Goal: Transaction & Acquisition: Purchase product/service

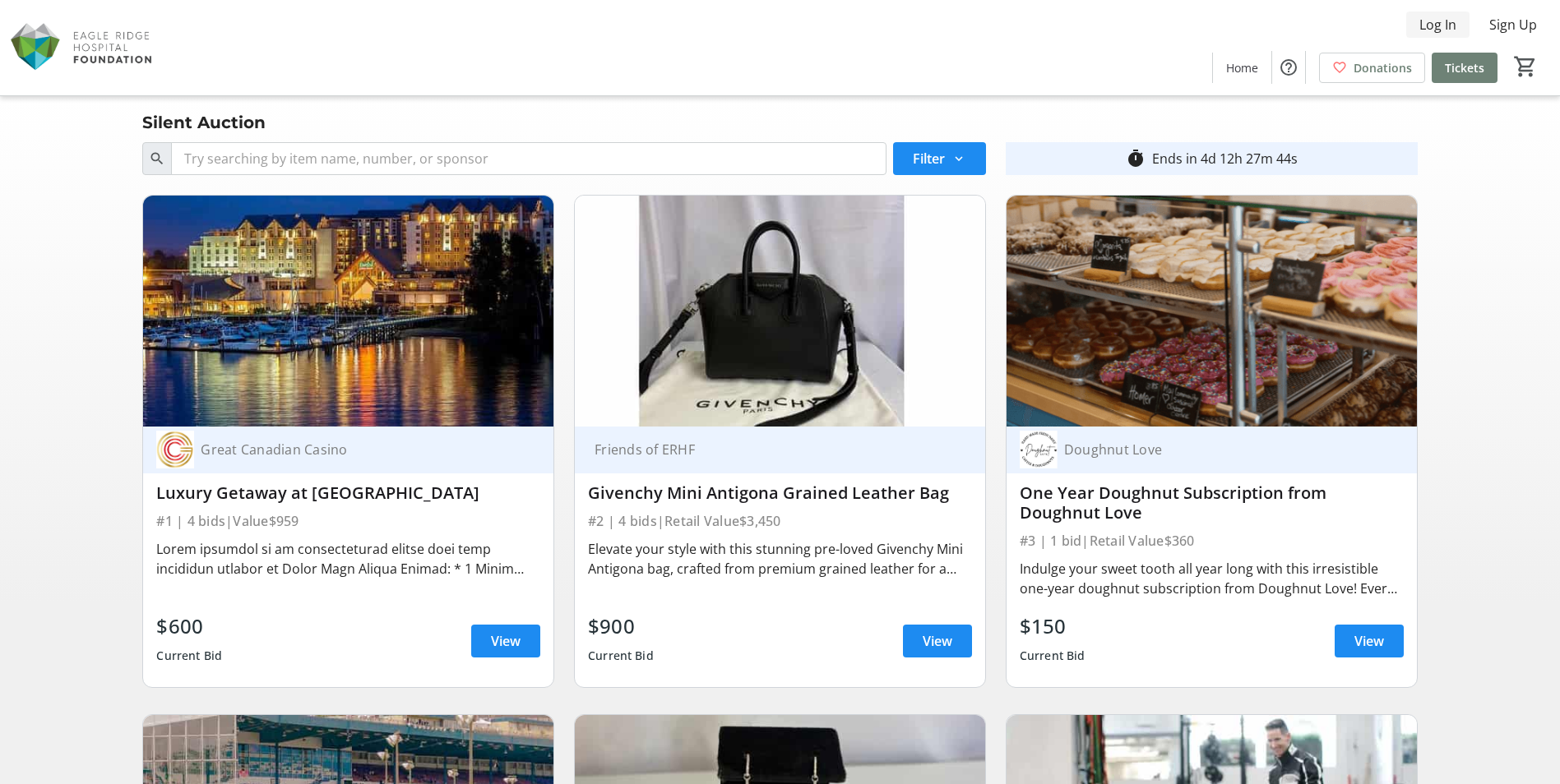
click at [1437, 26] on span "Log In" at bounding box center [1437, 24] width 37 height 20
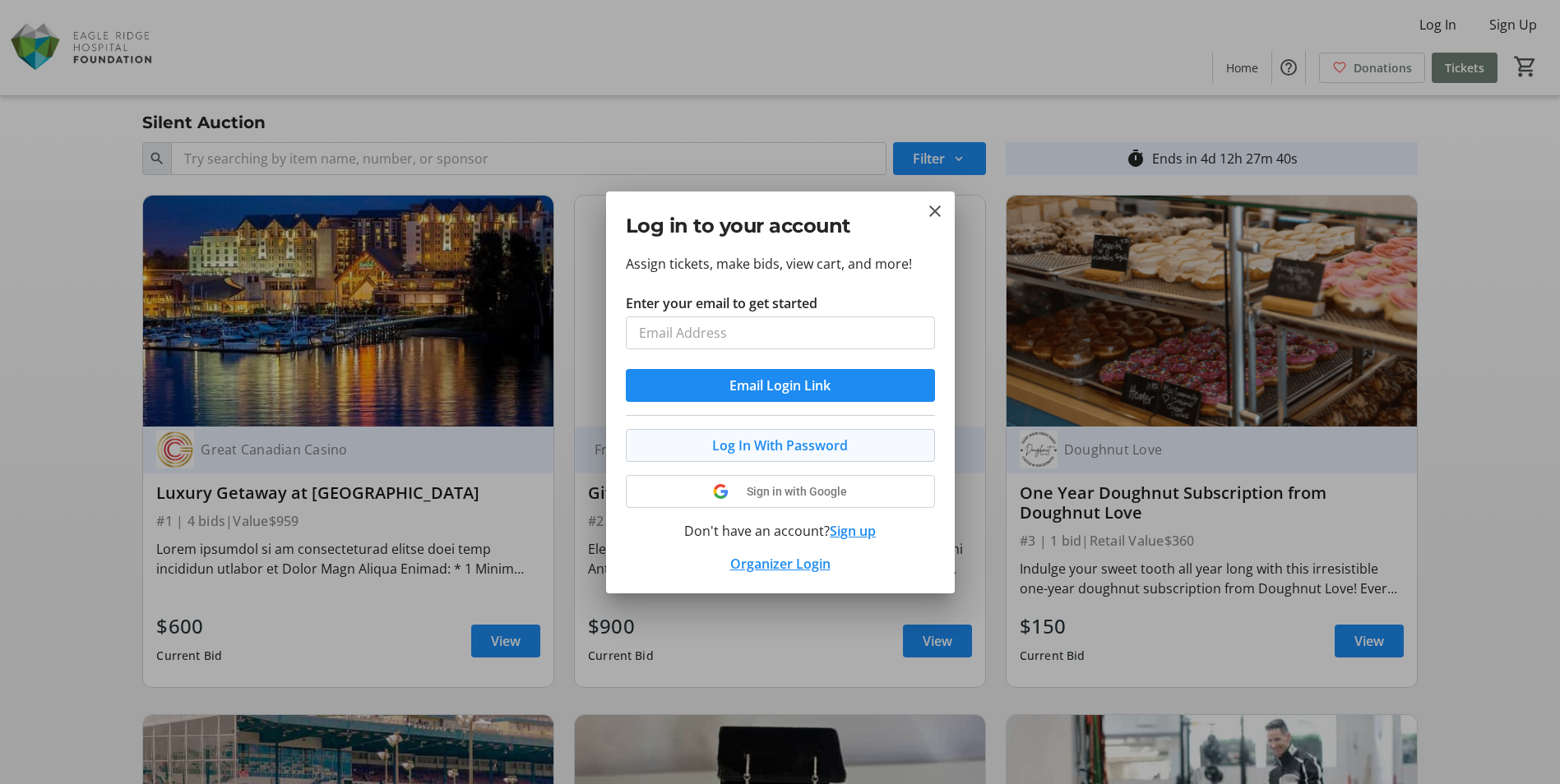
click at [714, 443] on button "Log In With Password" at bounding box center [780, 445] width 309 height 32
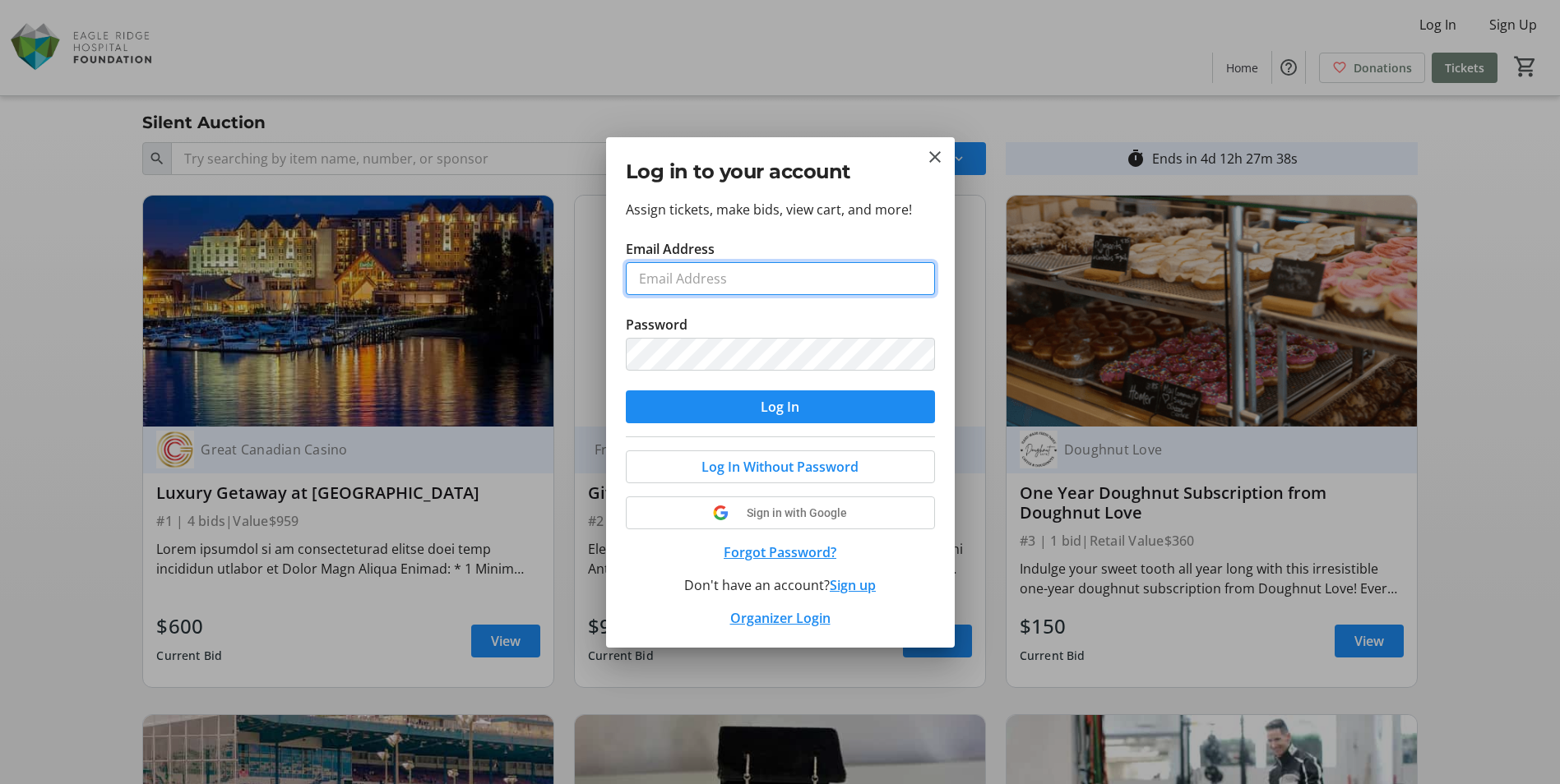
click at [708, 281] on input "Email Address" at bounding box center [780, 278] width 309 height 32
type input "[EMAIL_ADDRESS][DOMAIN_NAME]"
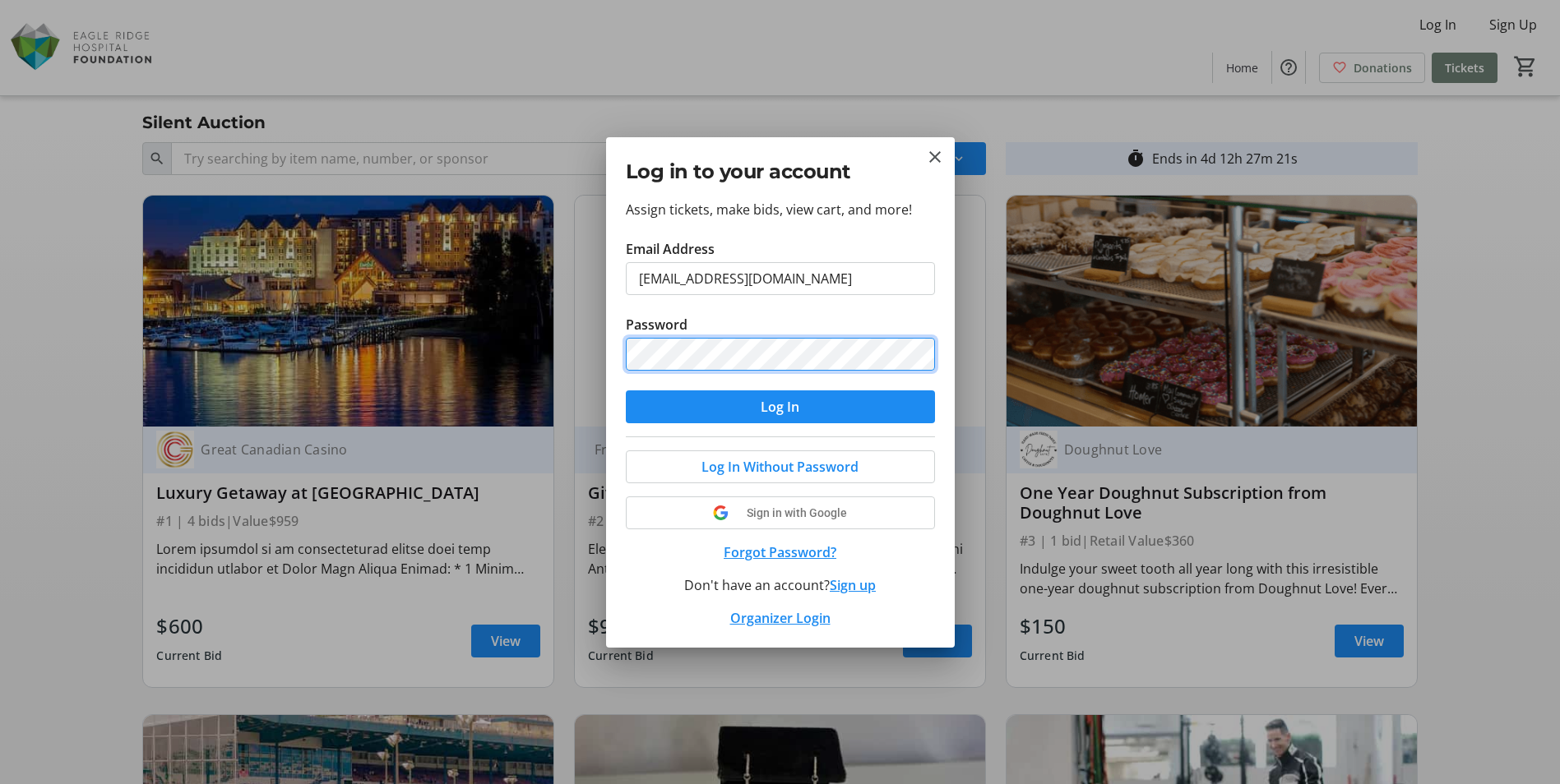
click at [625, 390] on button "Log In" at bounding box center [780, 406] width 309 height 32
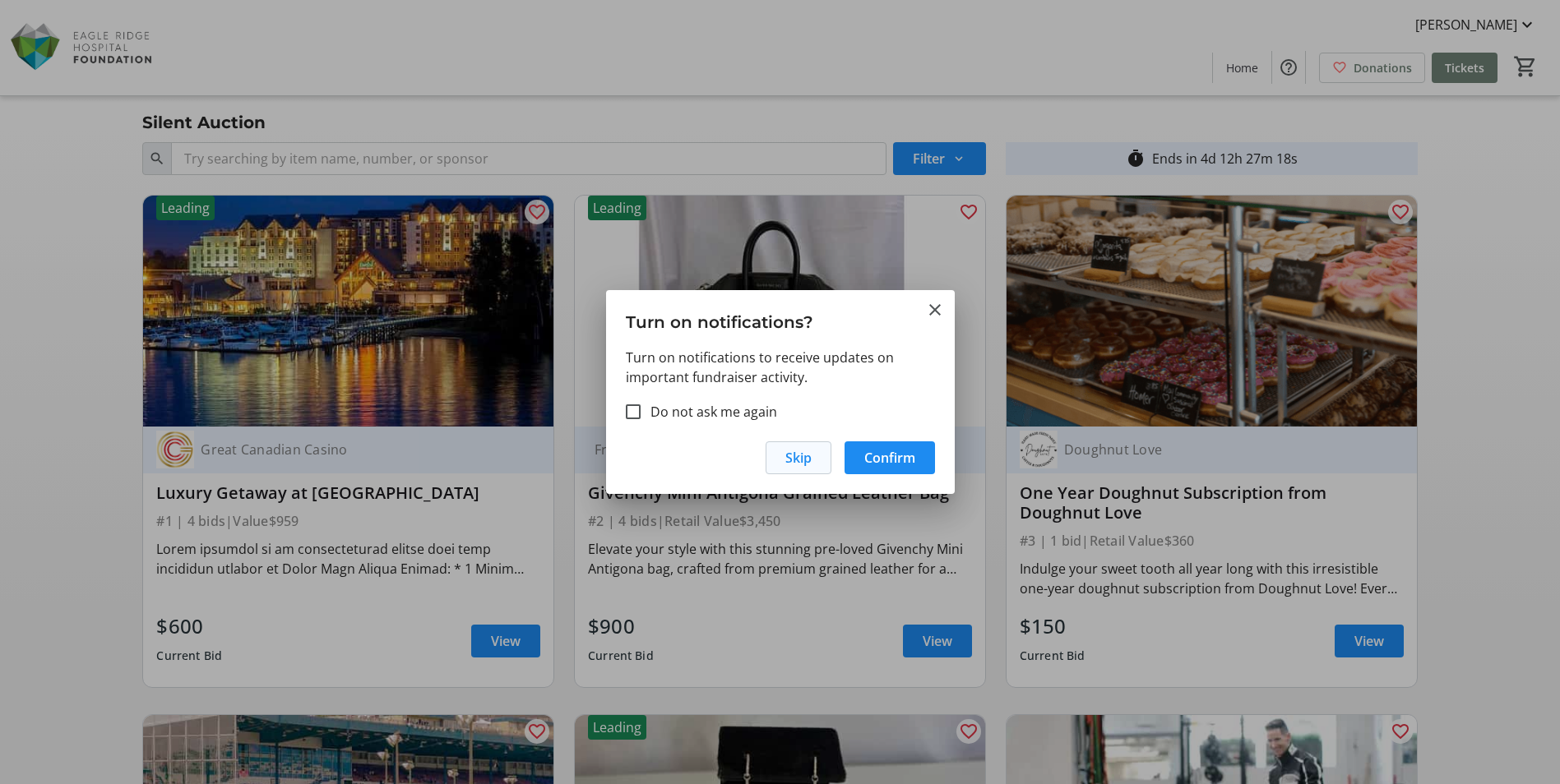
click at [798, 460] on span "Skip" at bounding box center [798, 458] width 26 height 20
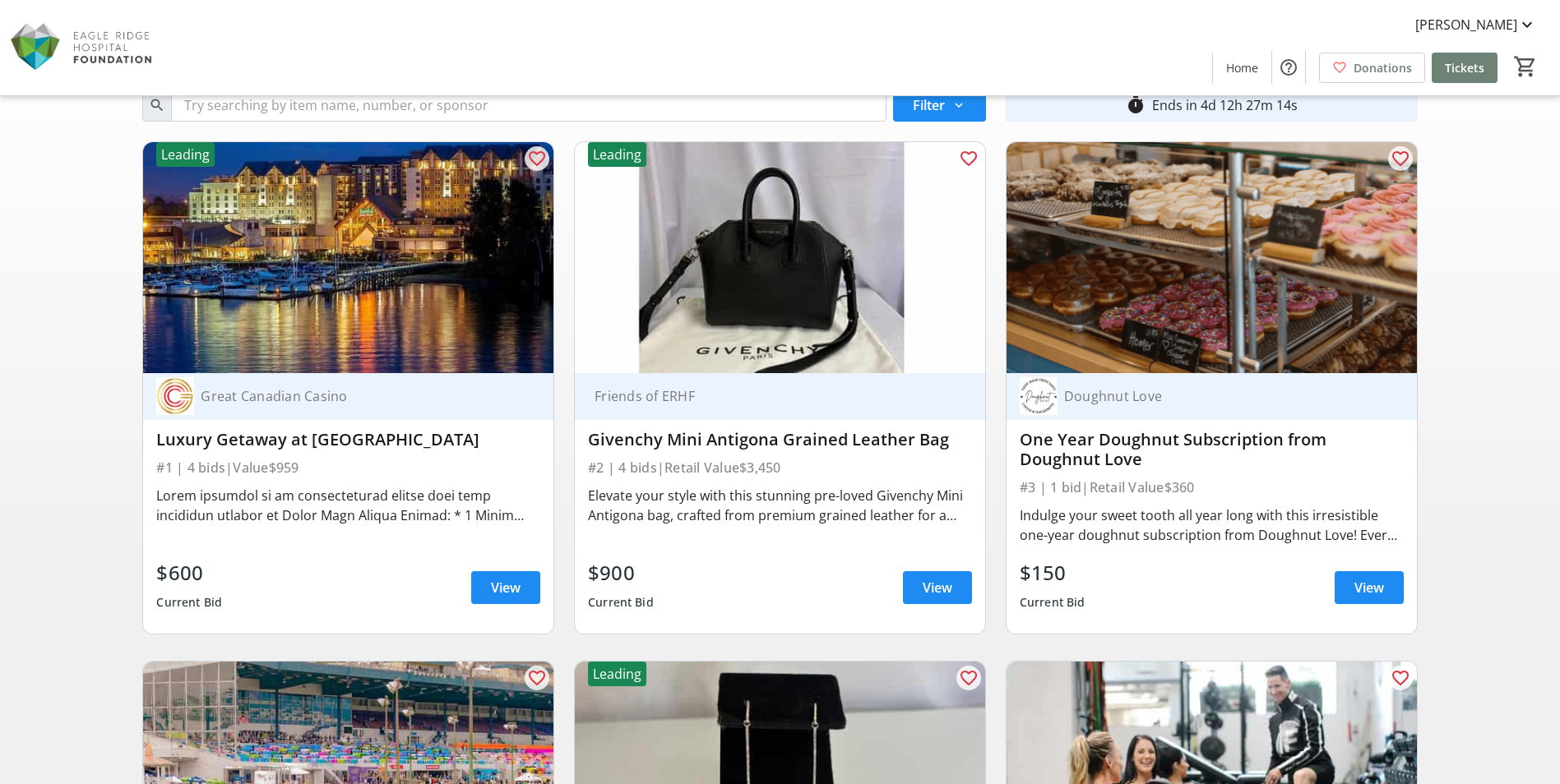
scroll to position [82, 0]
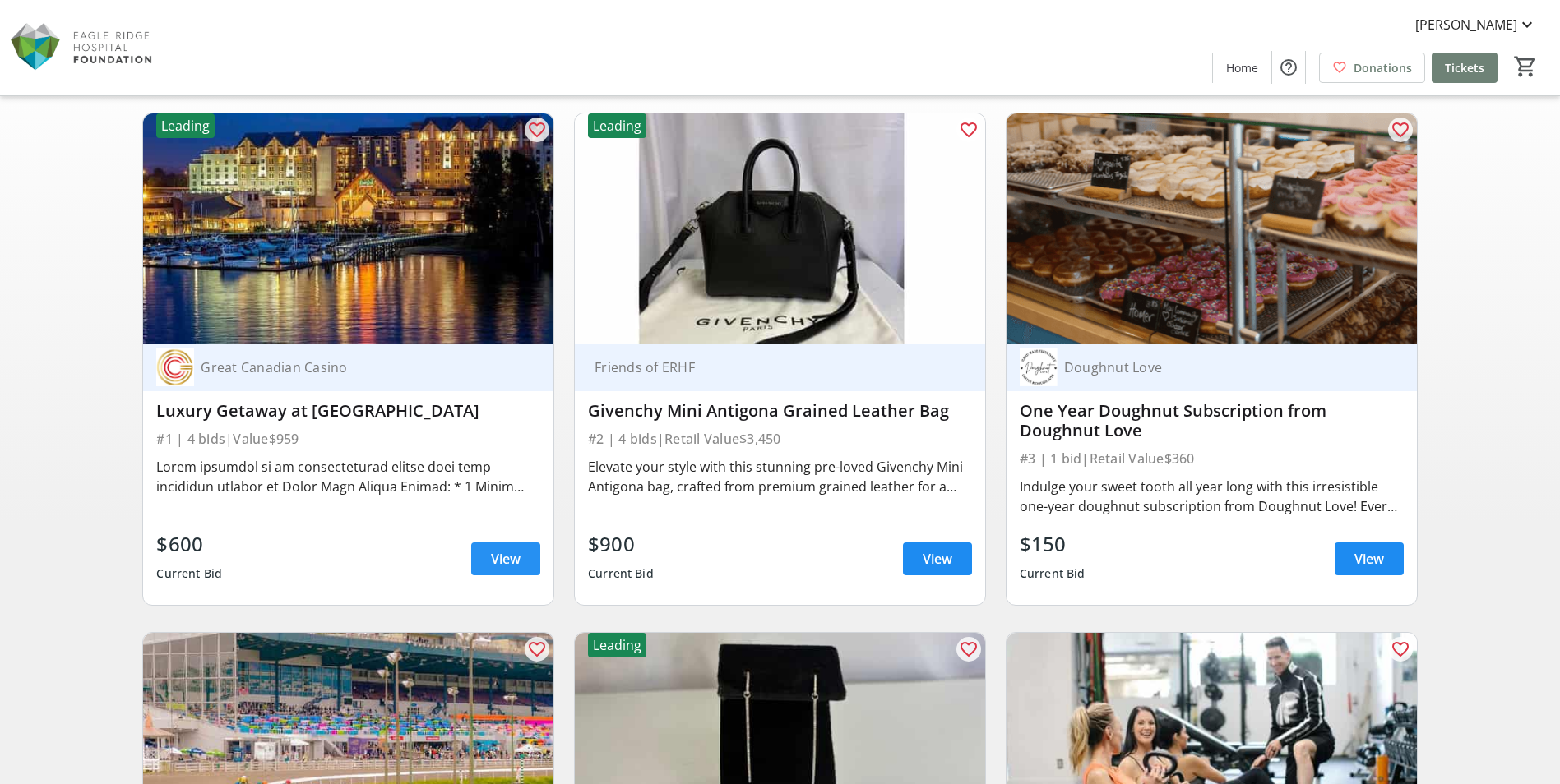
click at [495, 559] on span "View" at bounding box center [506, 559] width 30 height 20
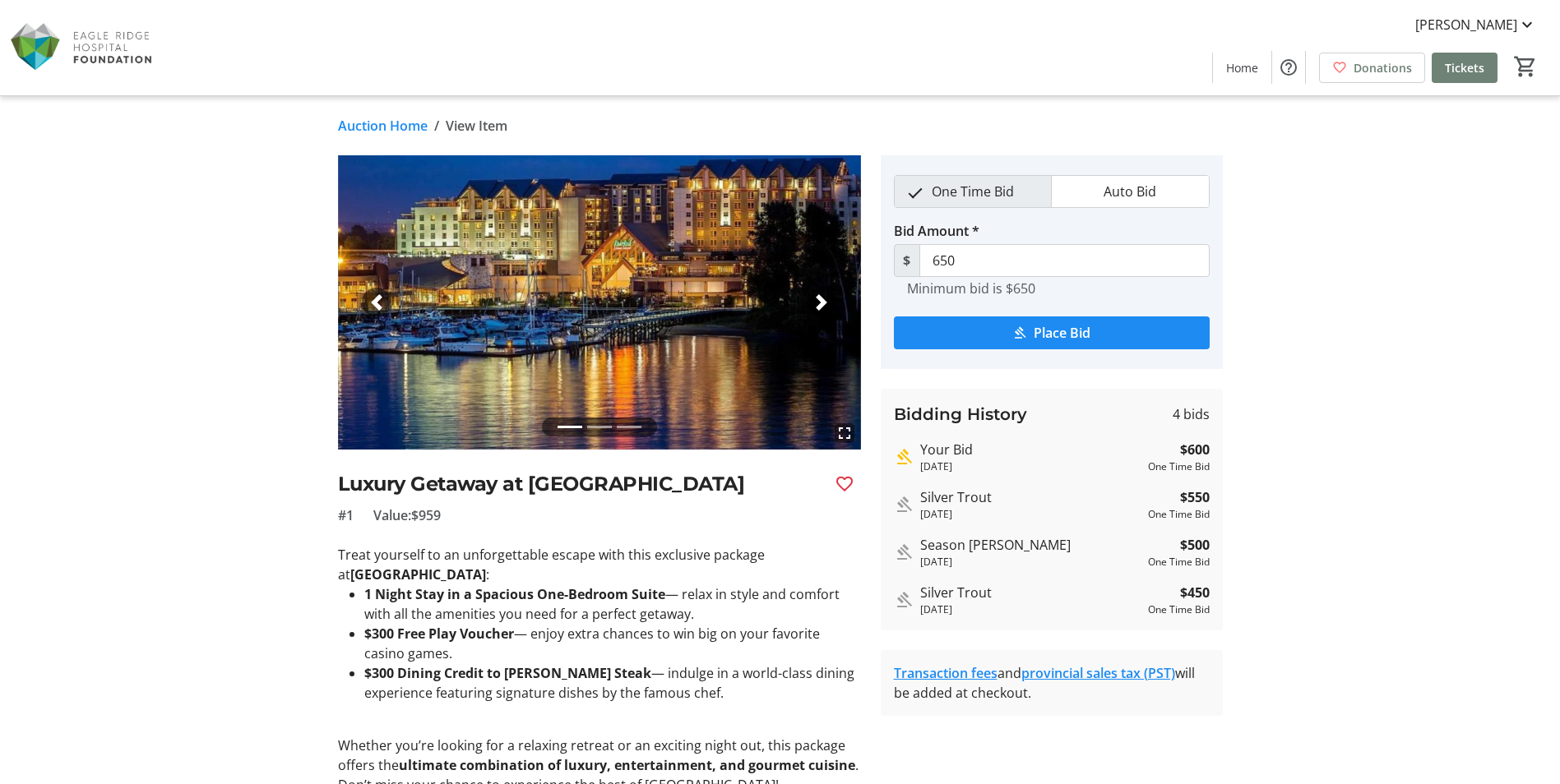
scroll to position [82, 0]
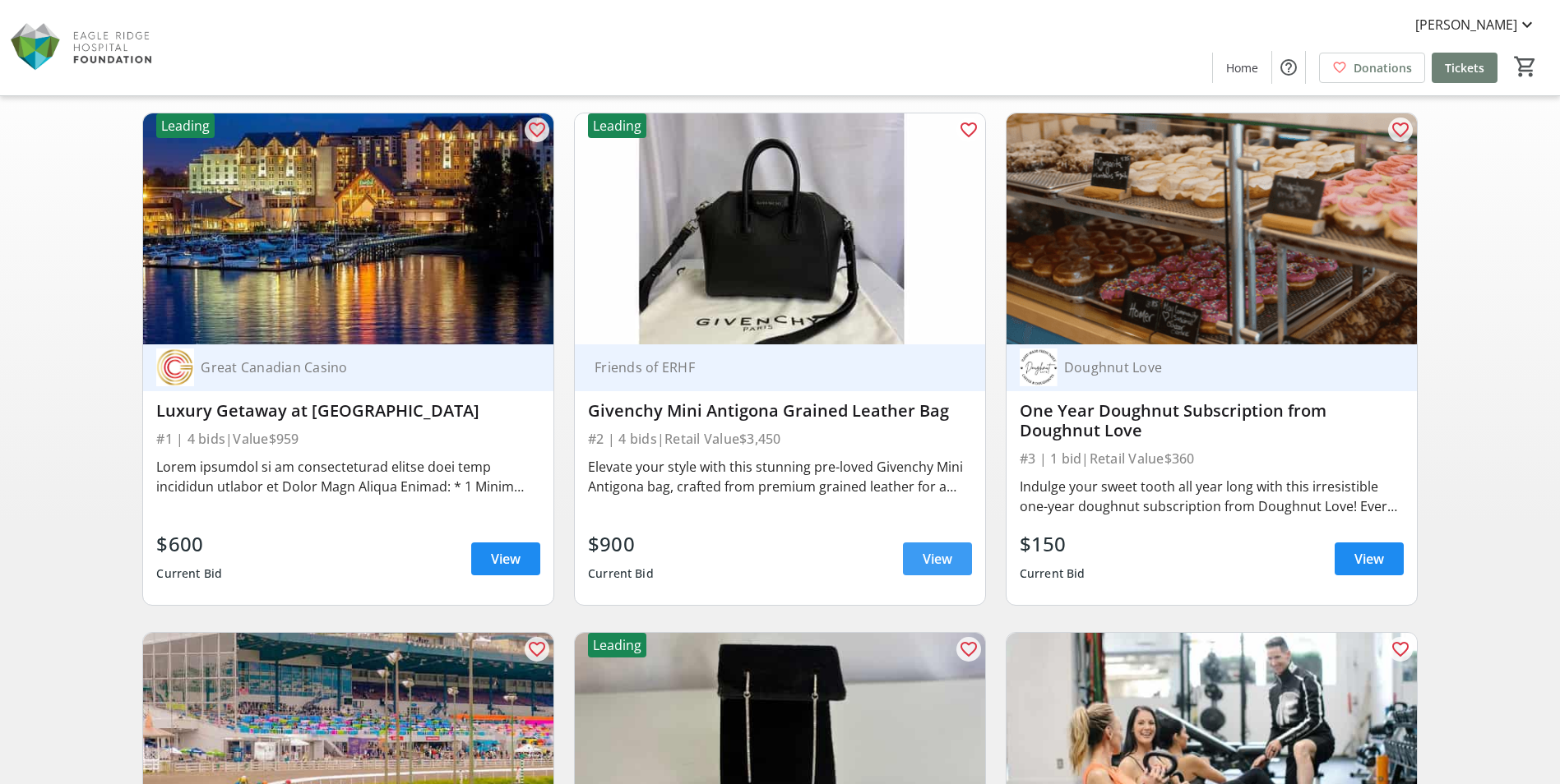
click at [928, 561] on span "View" at bounding box center [937, 559] width 30 height 20
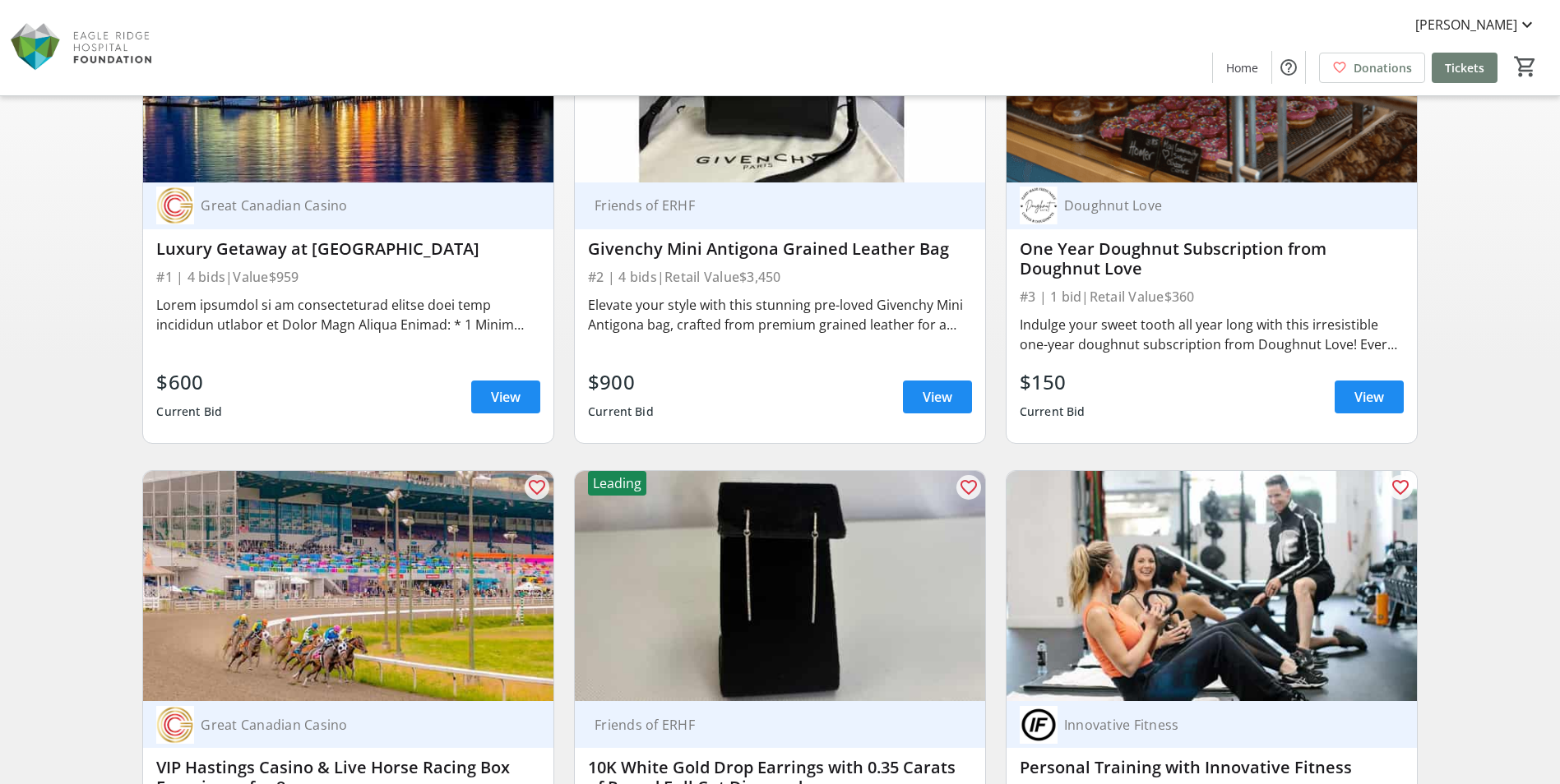
scroll to position [247, 0]
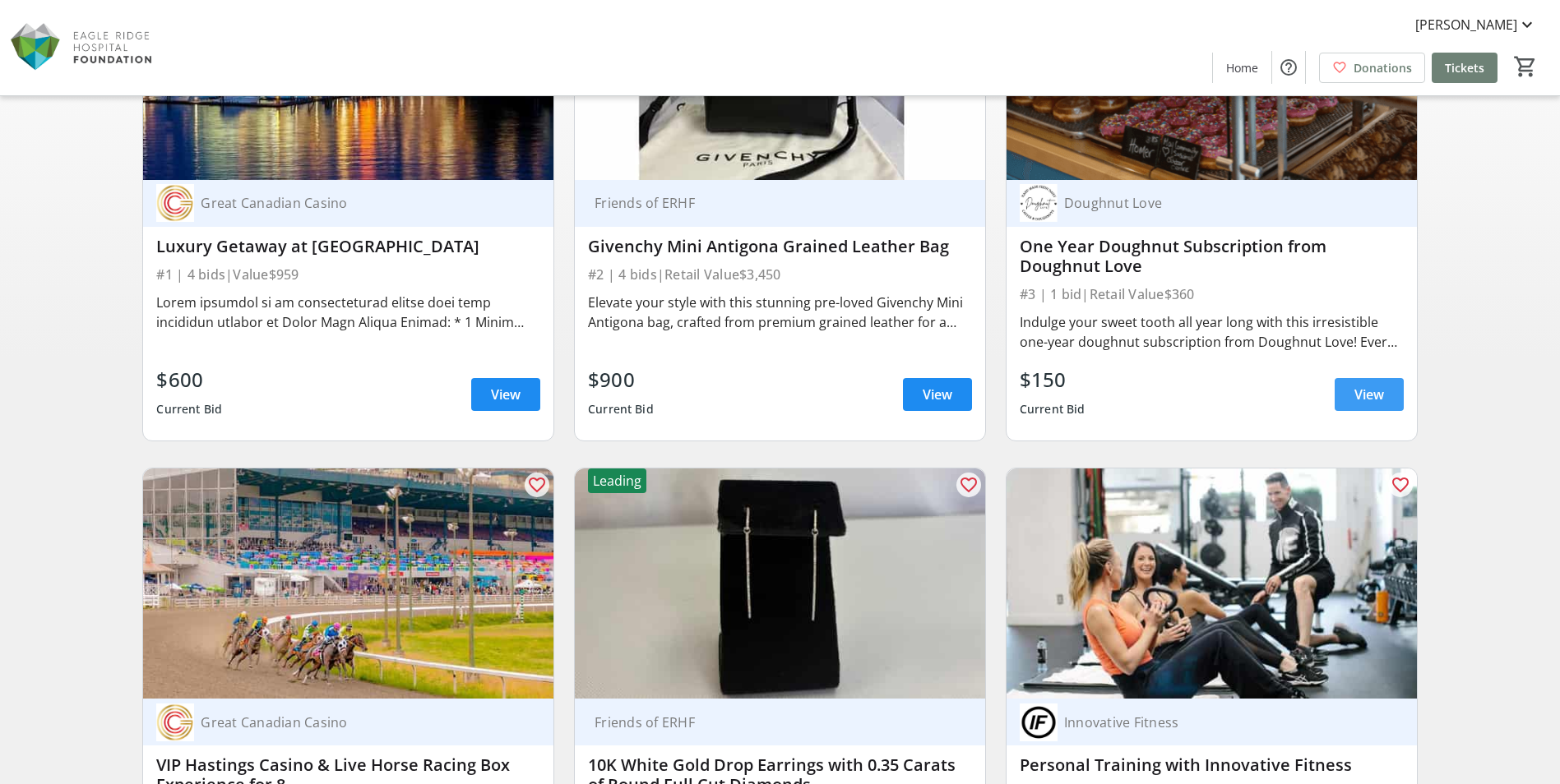
click at [1359, 387] on span "View" at bounding box center [1369, 395] width 30 height 20
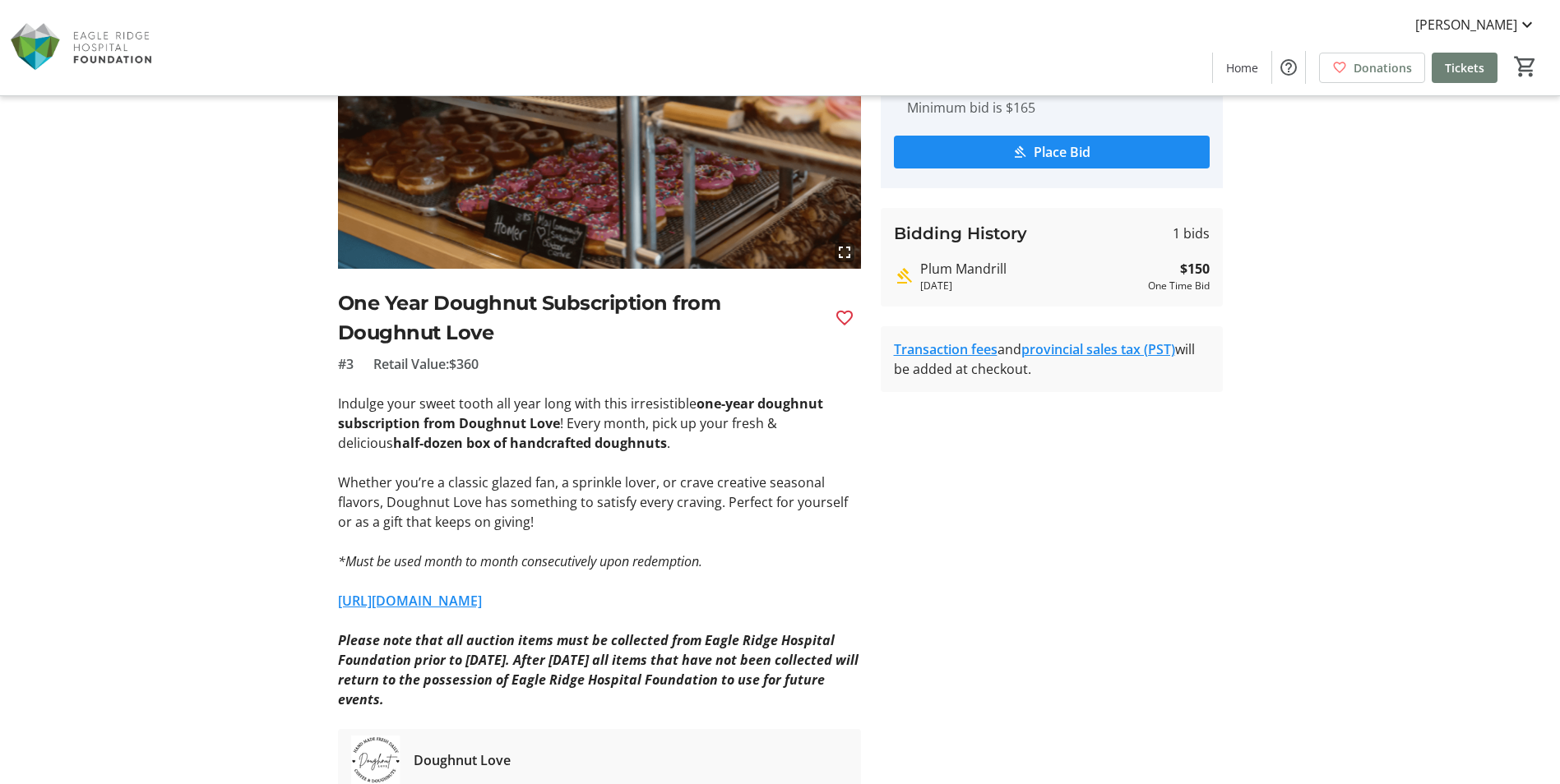
scroll to position [247, 0]
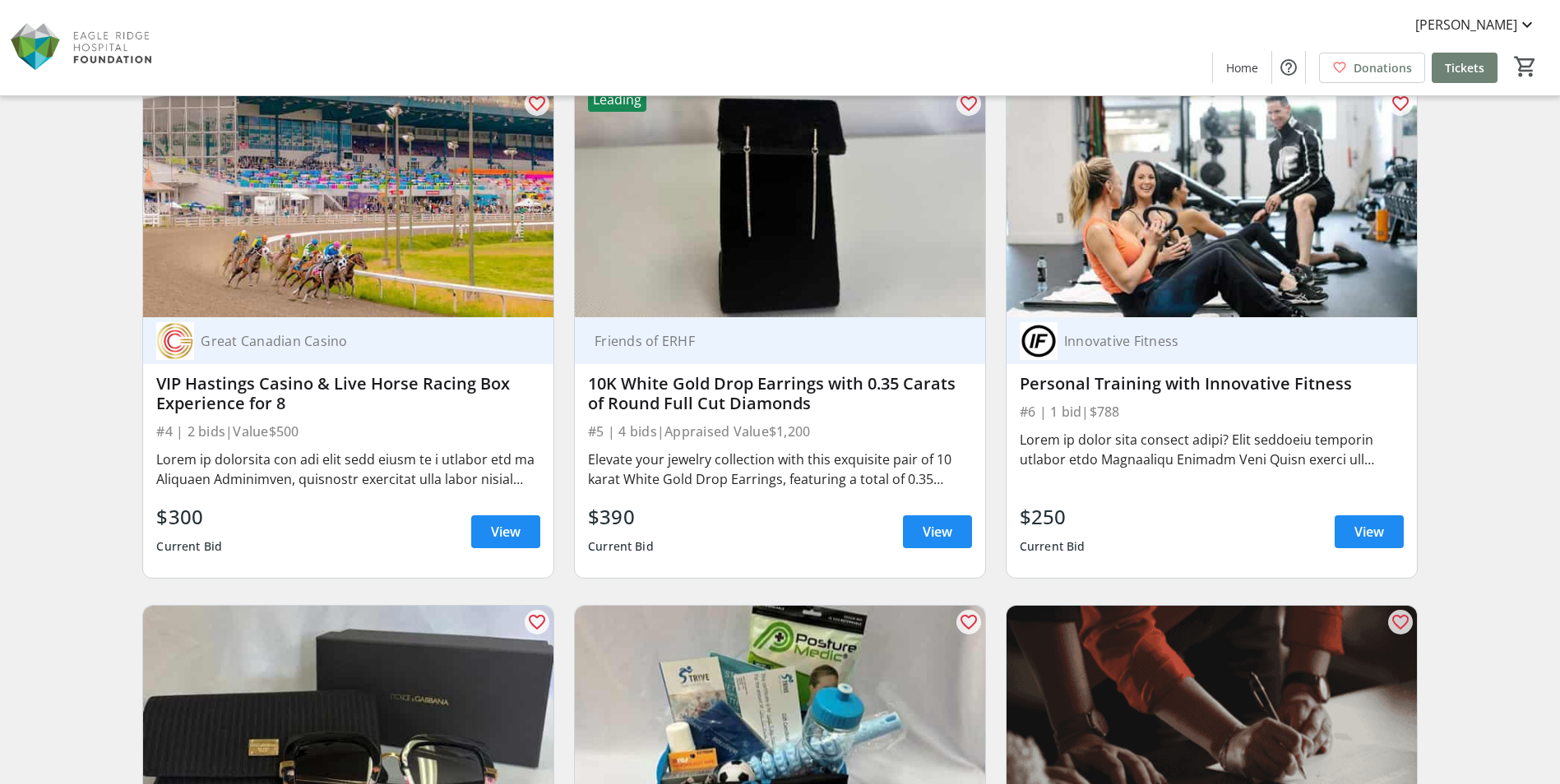
scroll to position [658, 0]
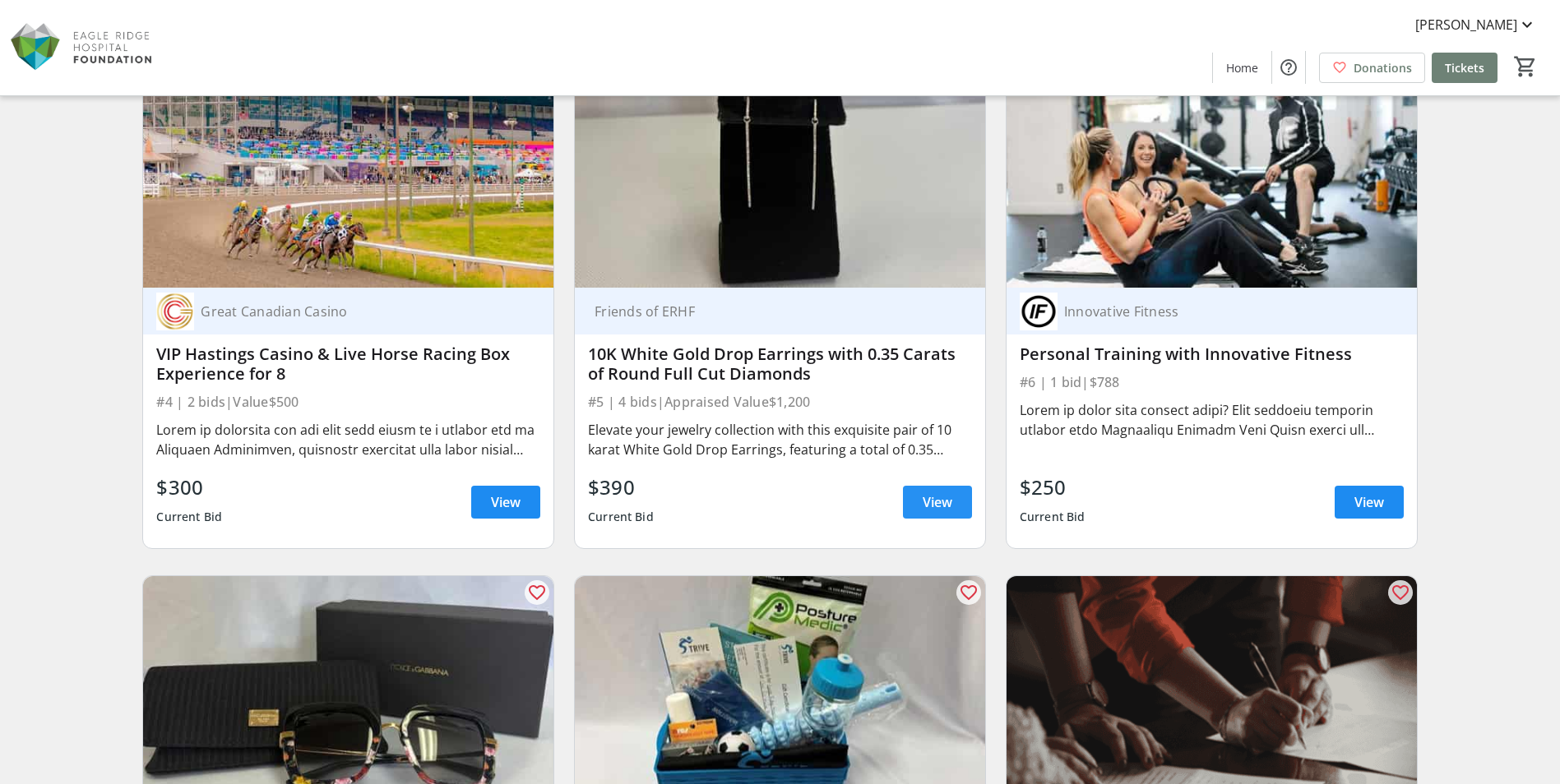
click at [923, 501] on span "View" at bounding box center [937, 503] width 30 height 20
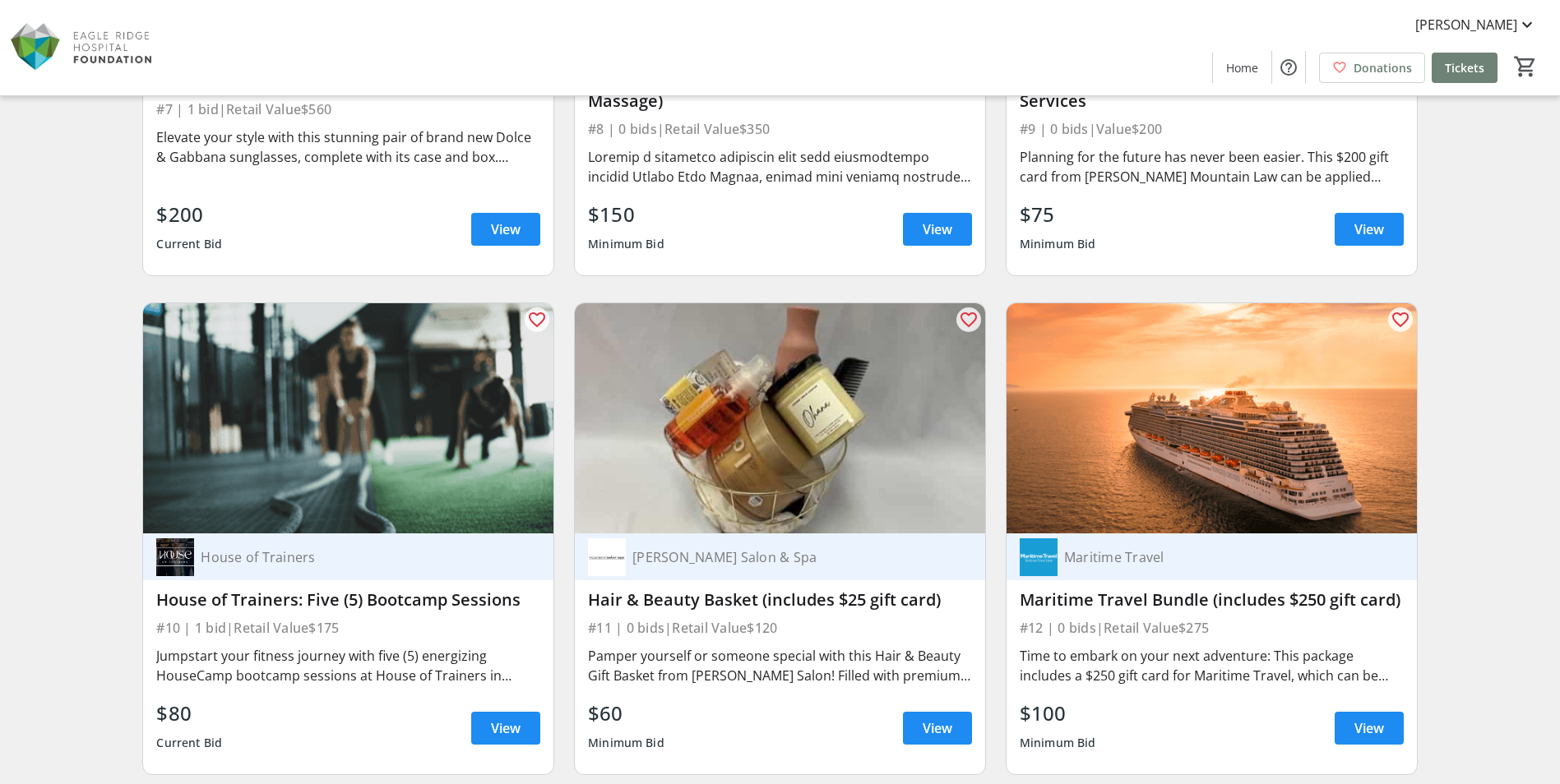
scroll to position [1480, 0]
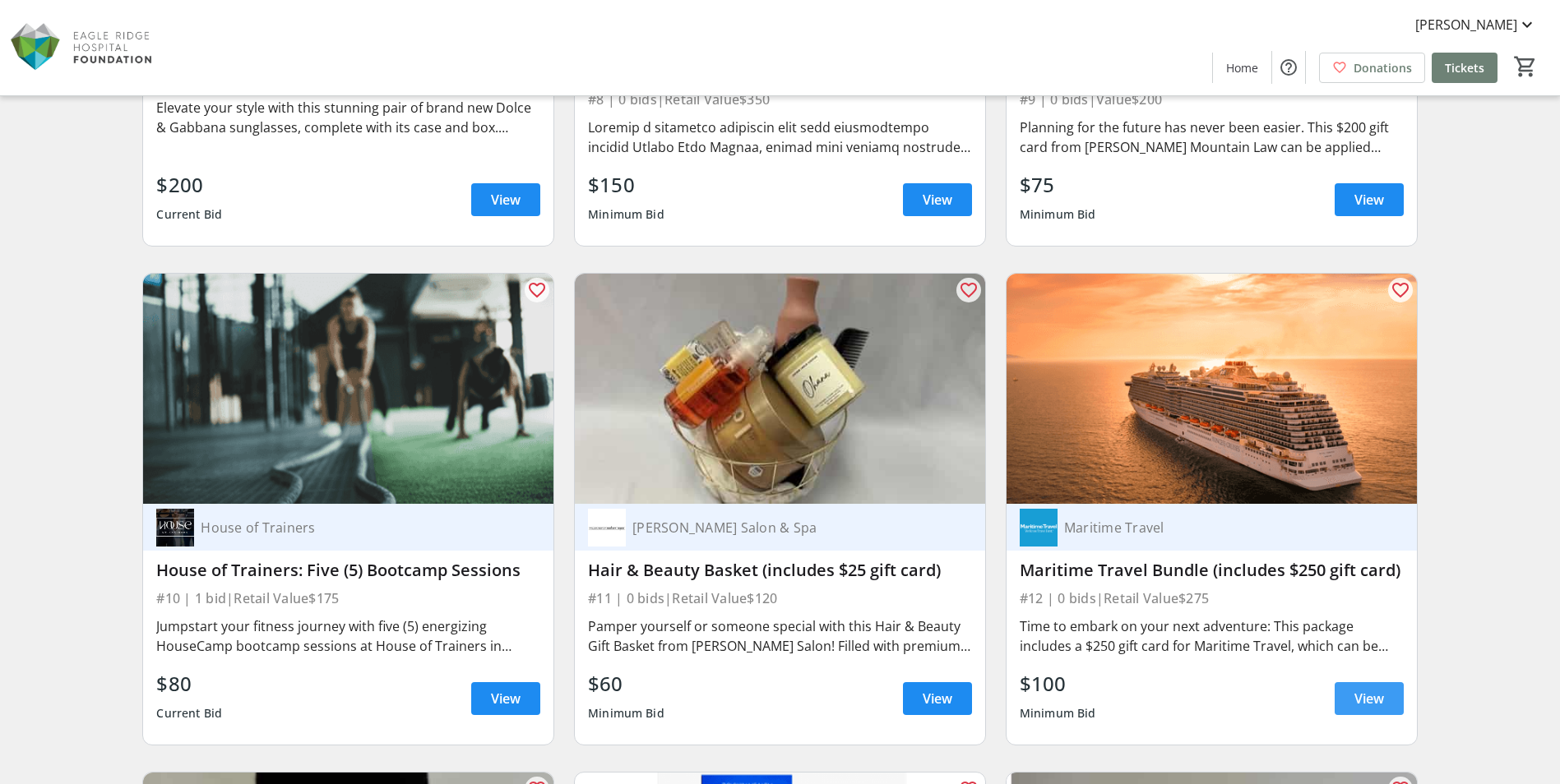
click at [1365, 699] on span "View" at bounding box center [1369, 699] width 30 height 20
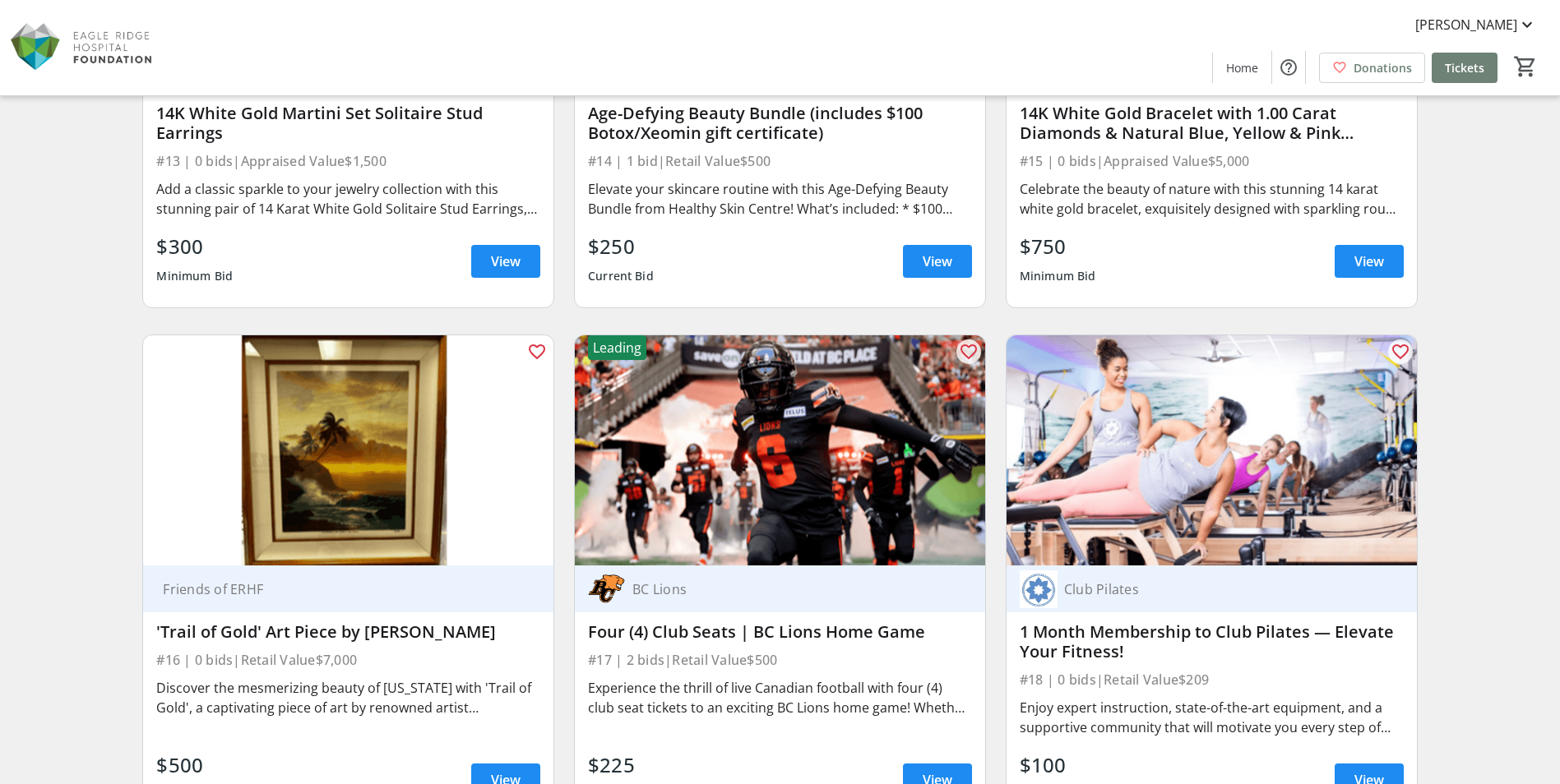
scroll to position [2466, 0]
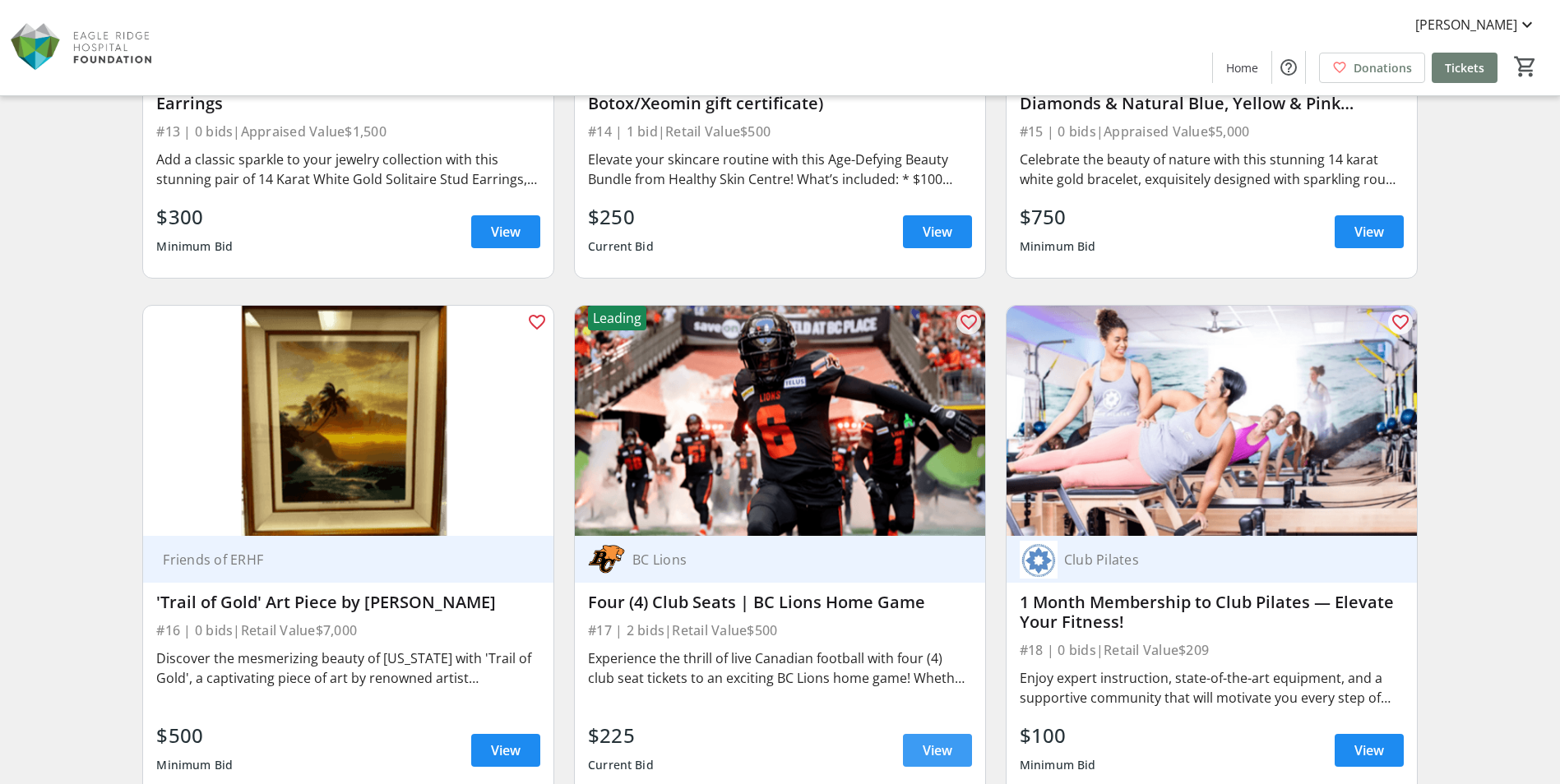
click at [935, 746] on span "View" at bounding box center [937, 751] width 30 height 20
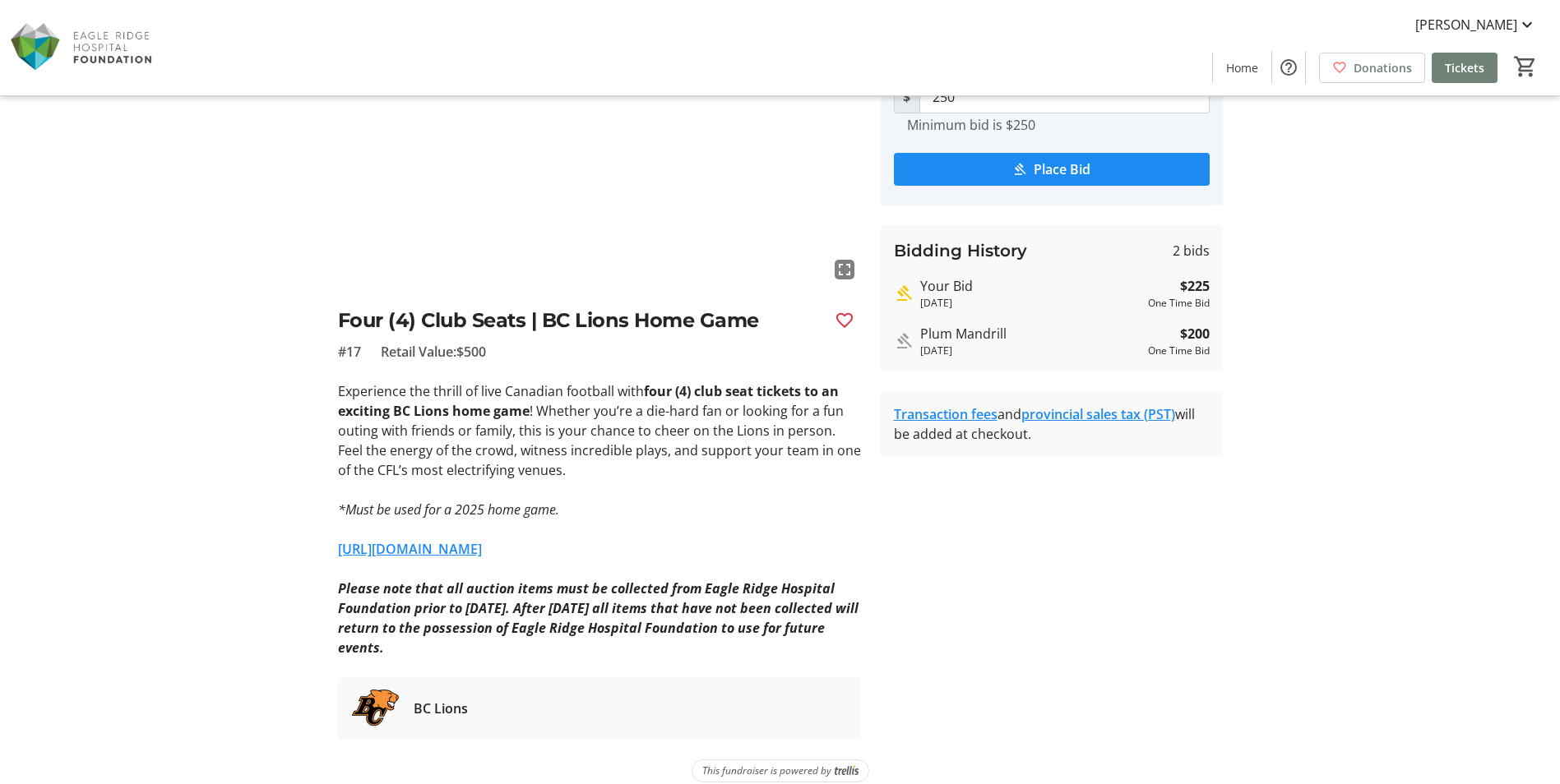
scroll to position [164, 0]
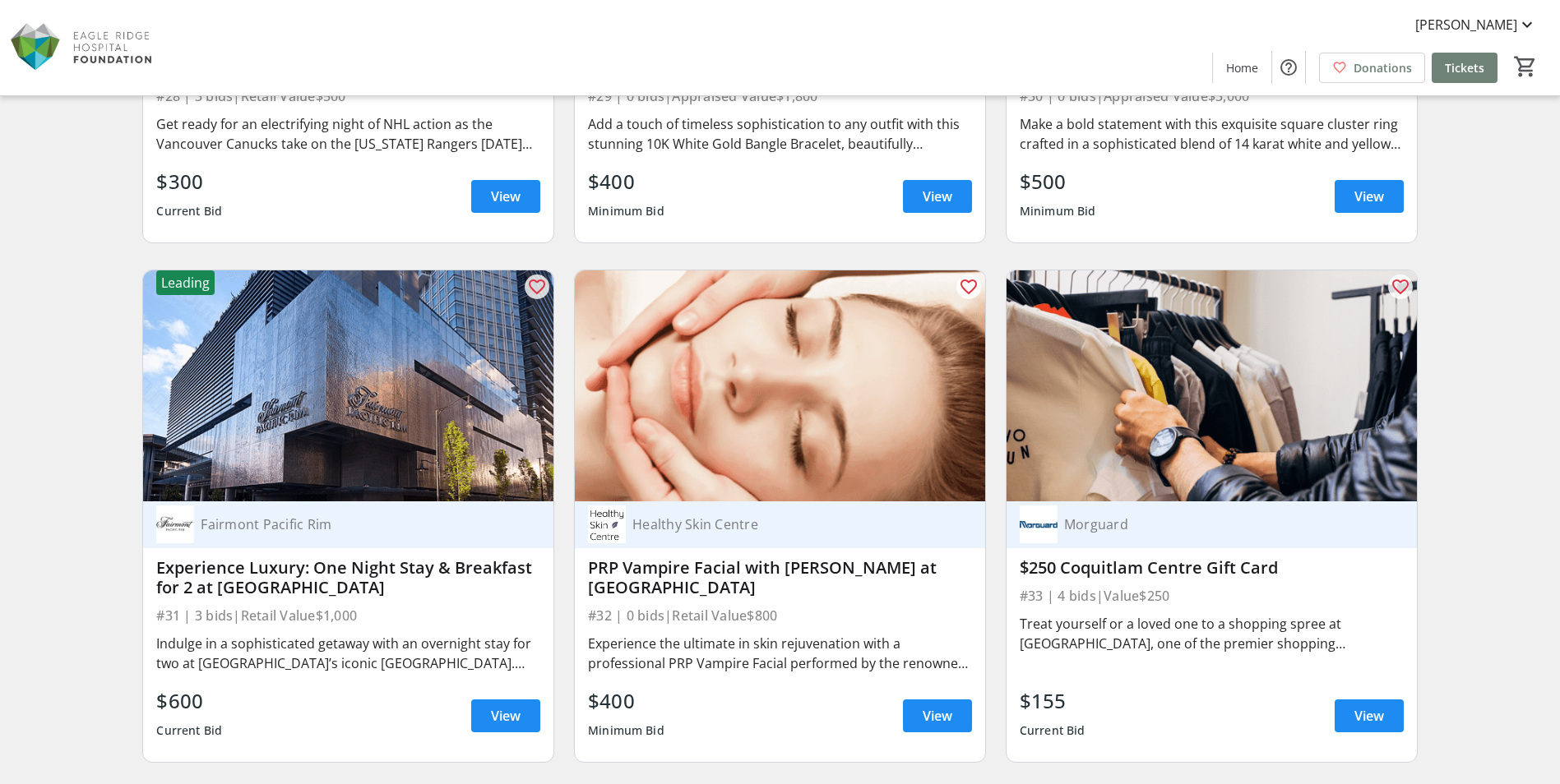
scroll to position [5180, 0]
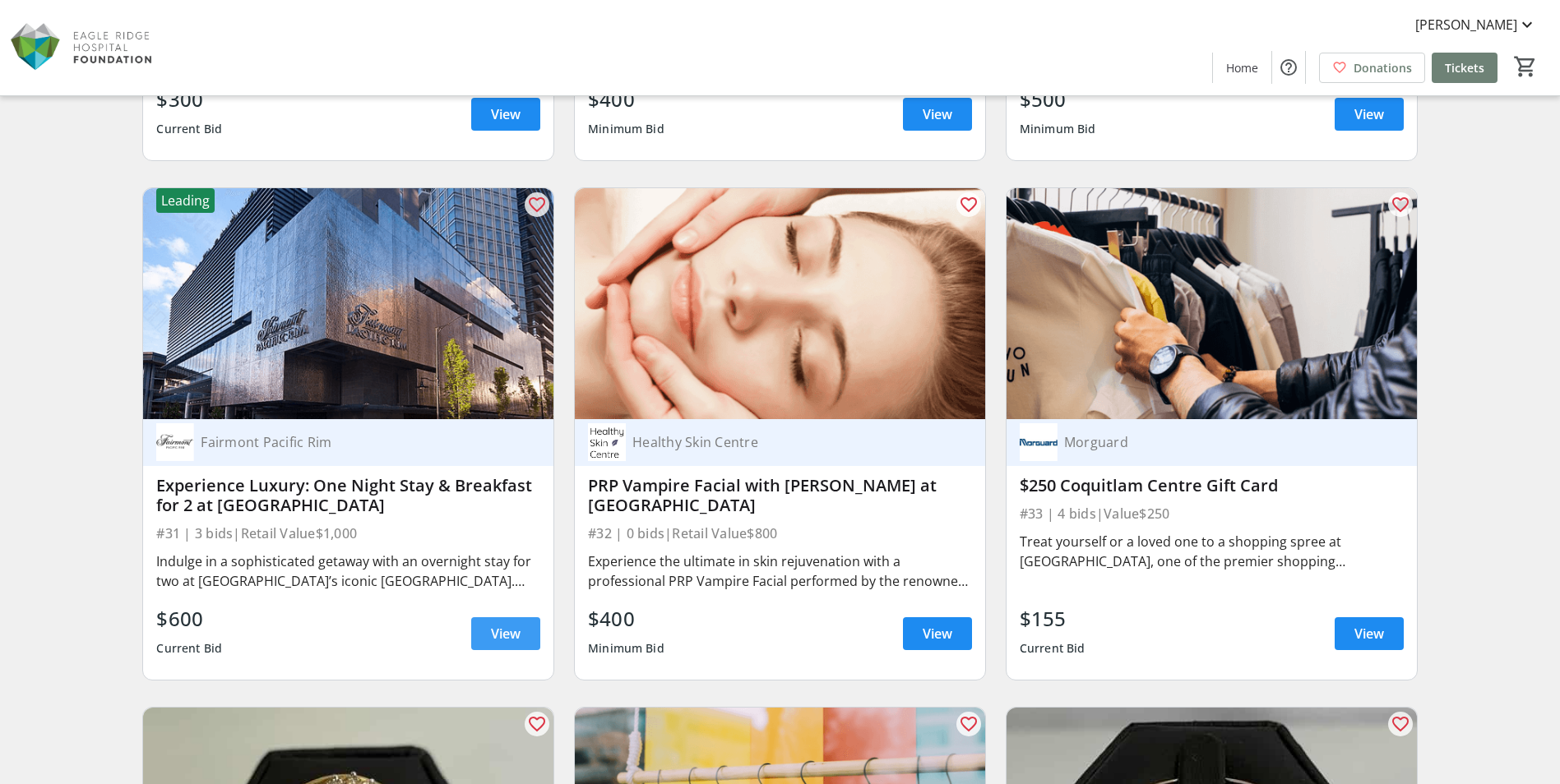
click at [520, 635] on span "View" at bounding box center [506, 634] width 30 height 20
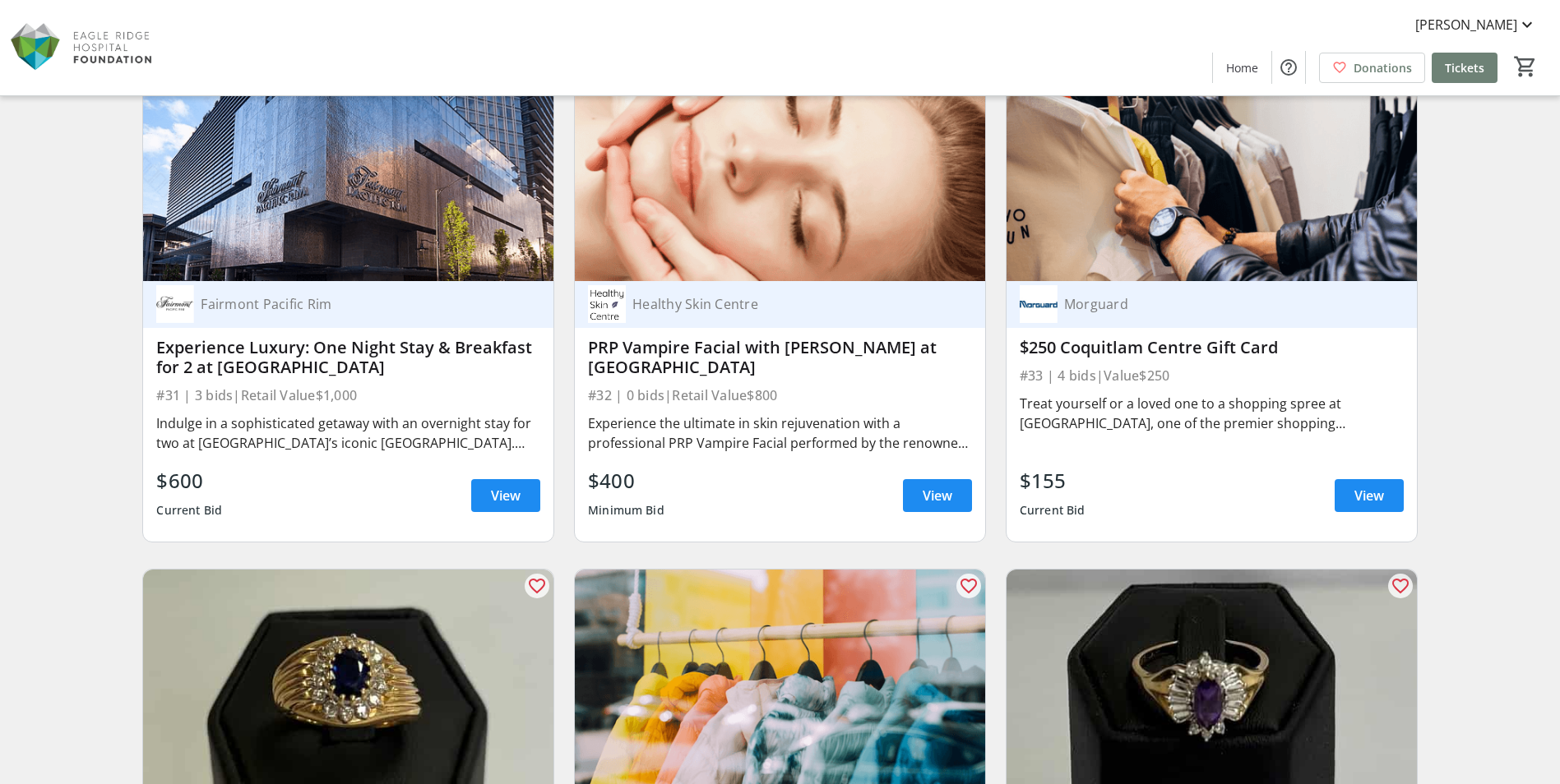
scroll to position [5344, 0]
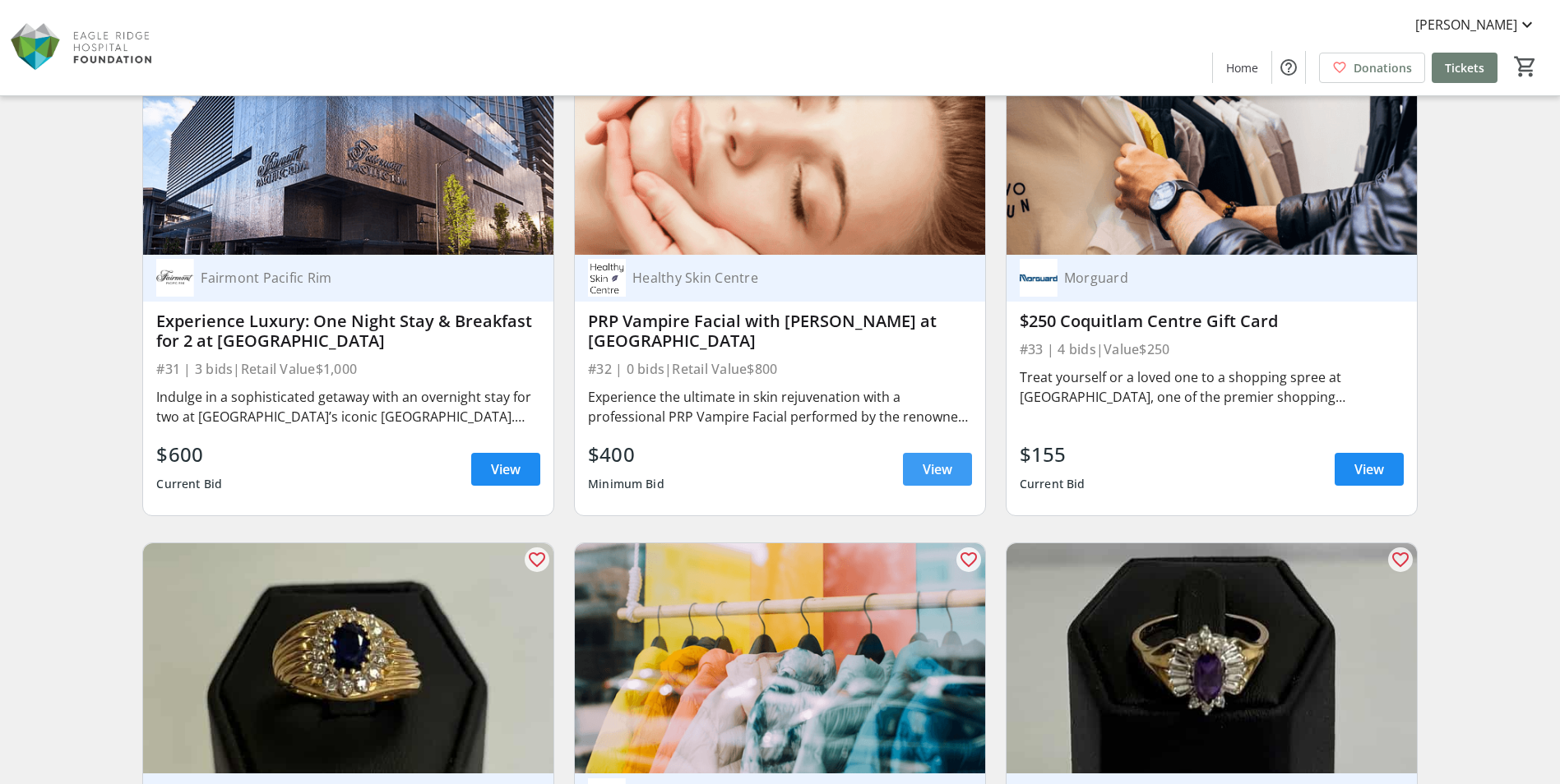
click at [925, 458] on span at bounding box center [937, 469] width 69 height 40
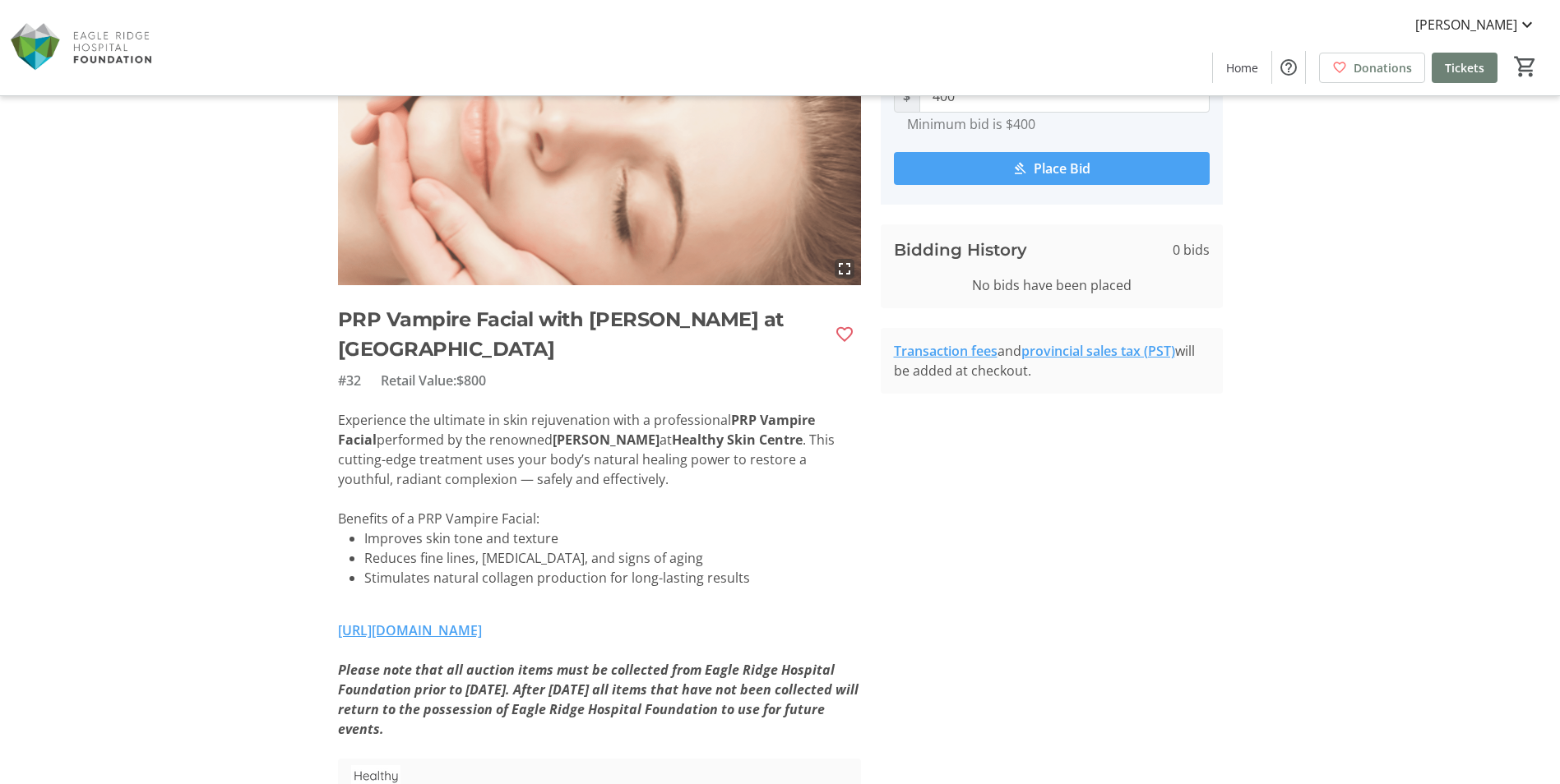
scroll to position [247, 0]
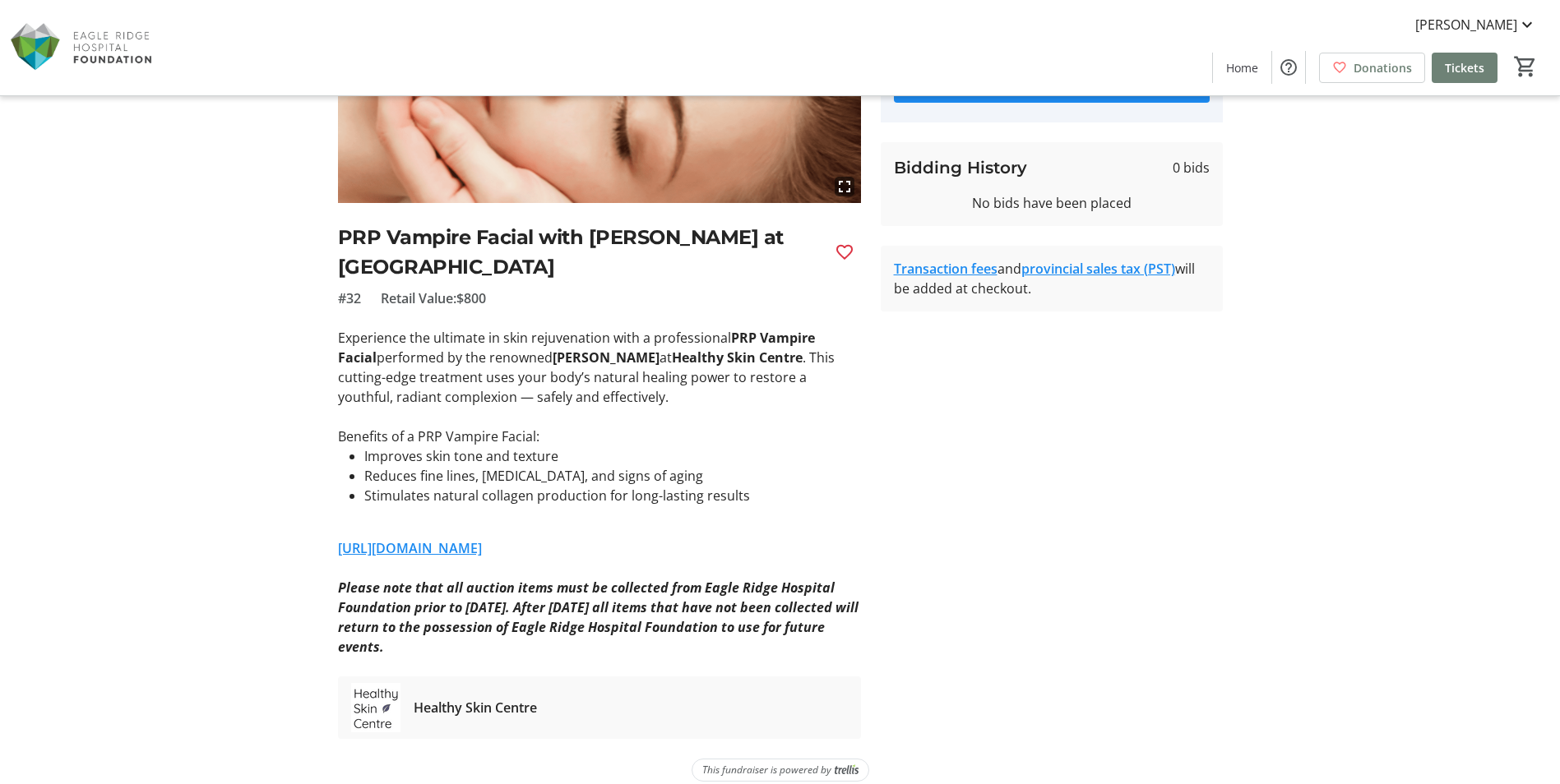
click at [482, 549] on link "[URL][DOMAIN_NAME]" at bounding box center [410, 549] width 144 height 18
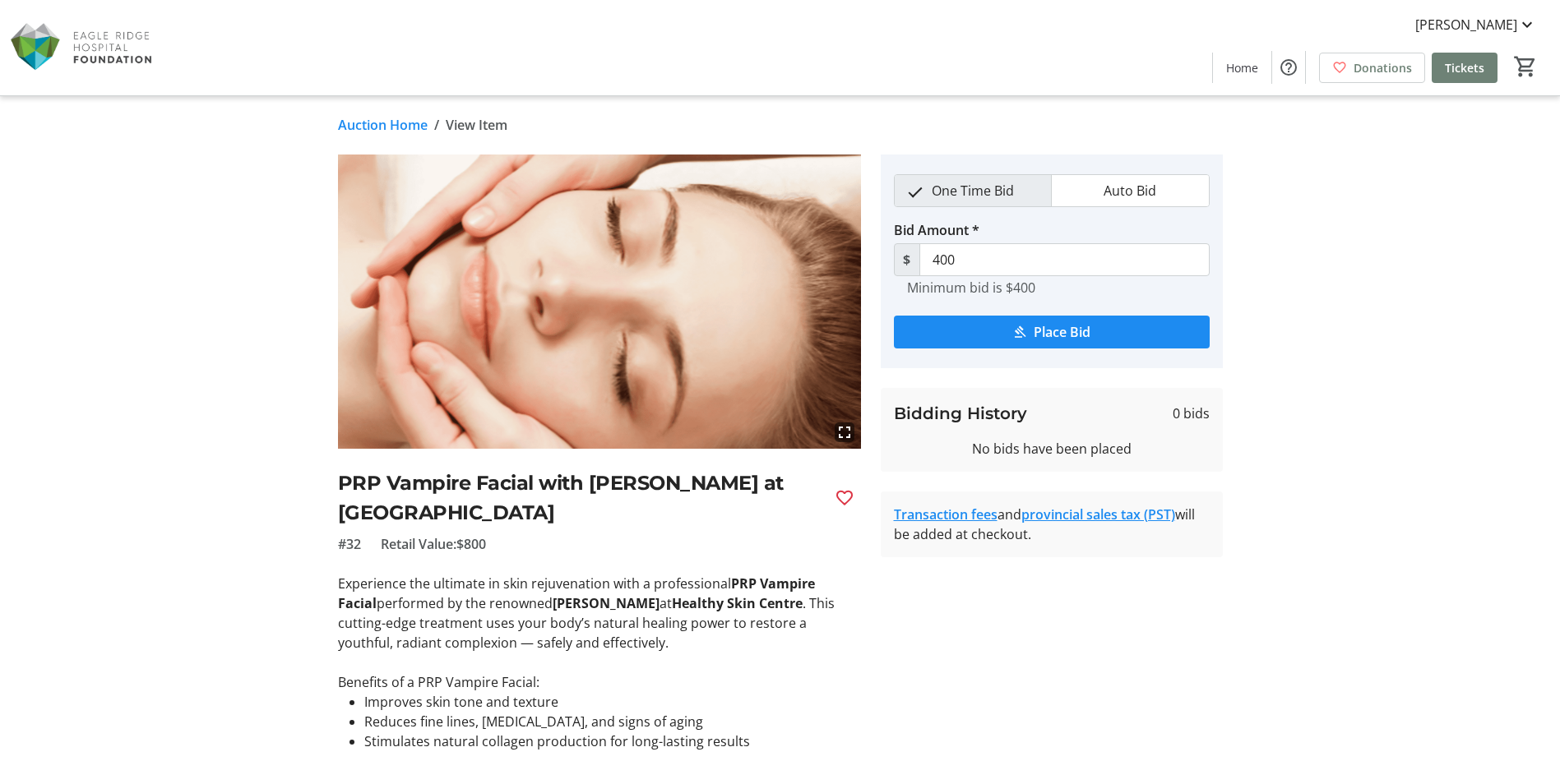
scroll to position [0, 0]
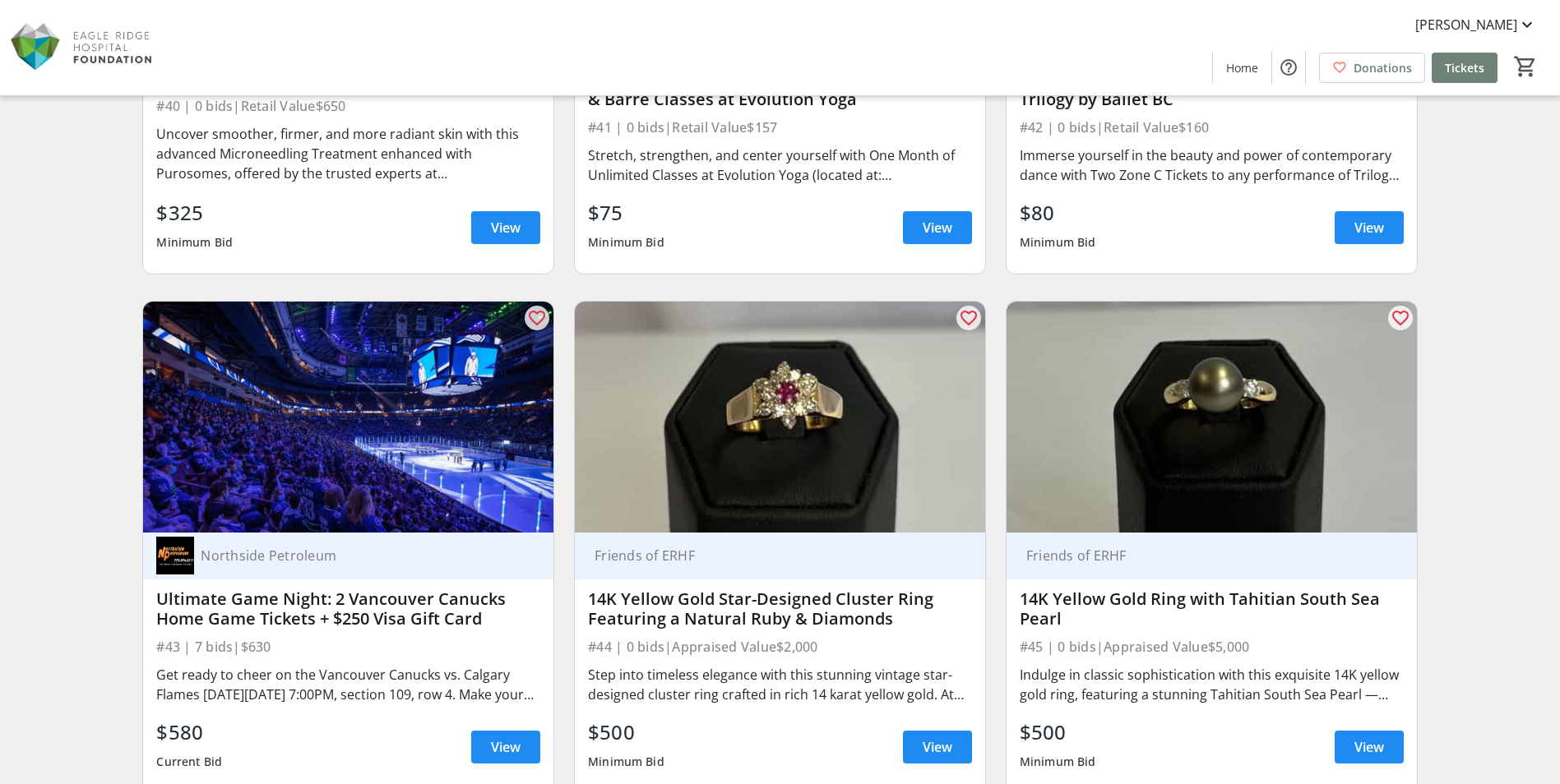
scroll to position [7153, 0]
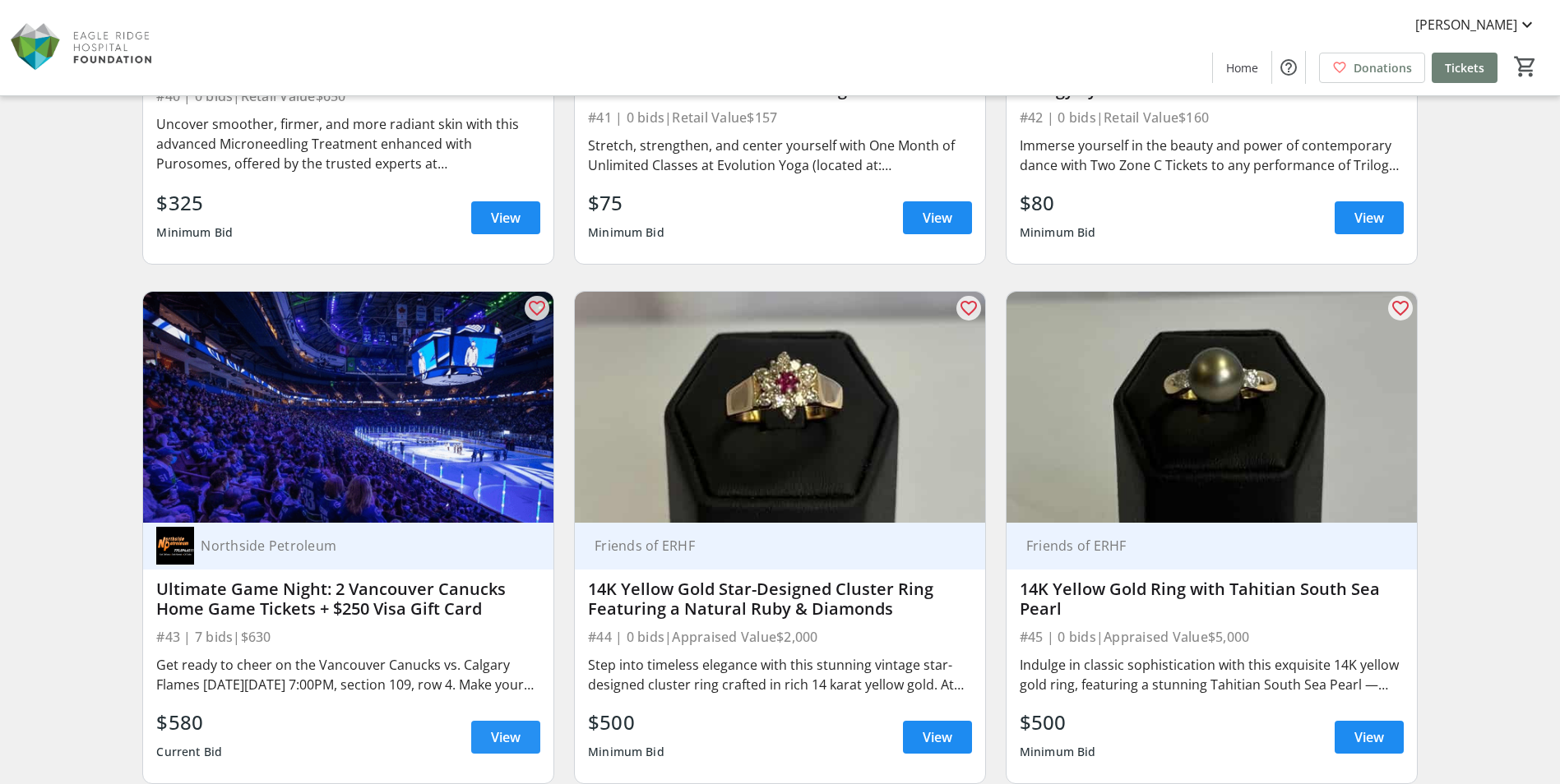
click at [491, 741] on span "View" at bounding box center [506, 737] width 30 height 20
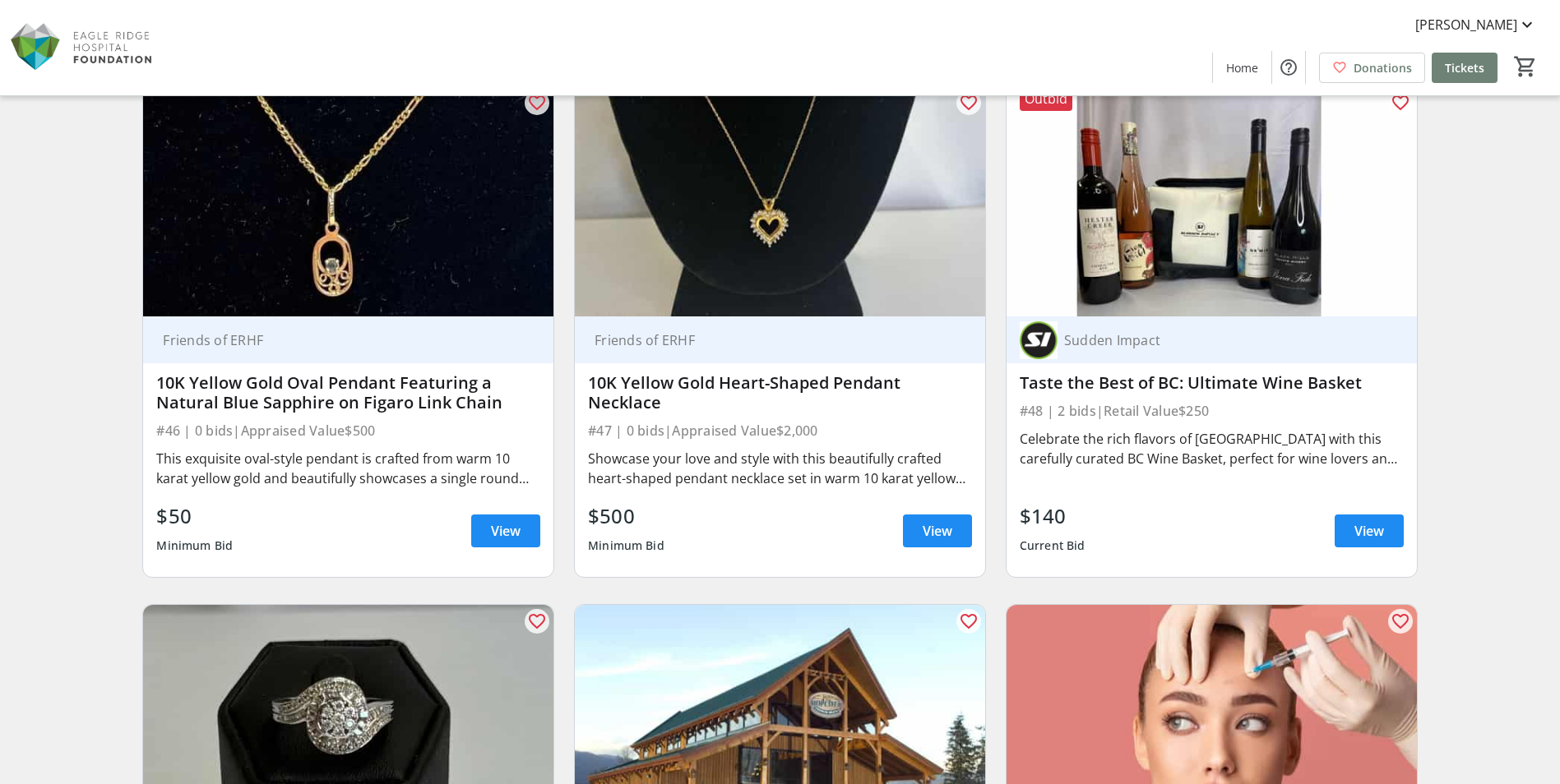
scroll to position [7893, 0]
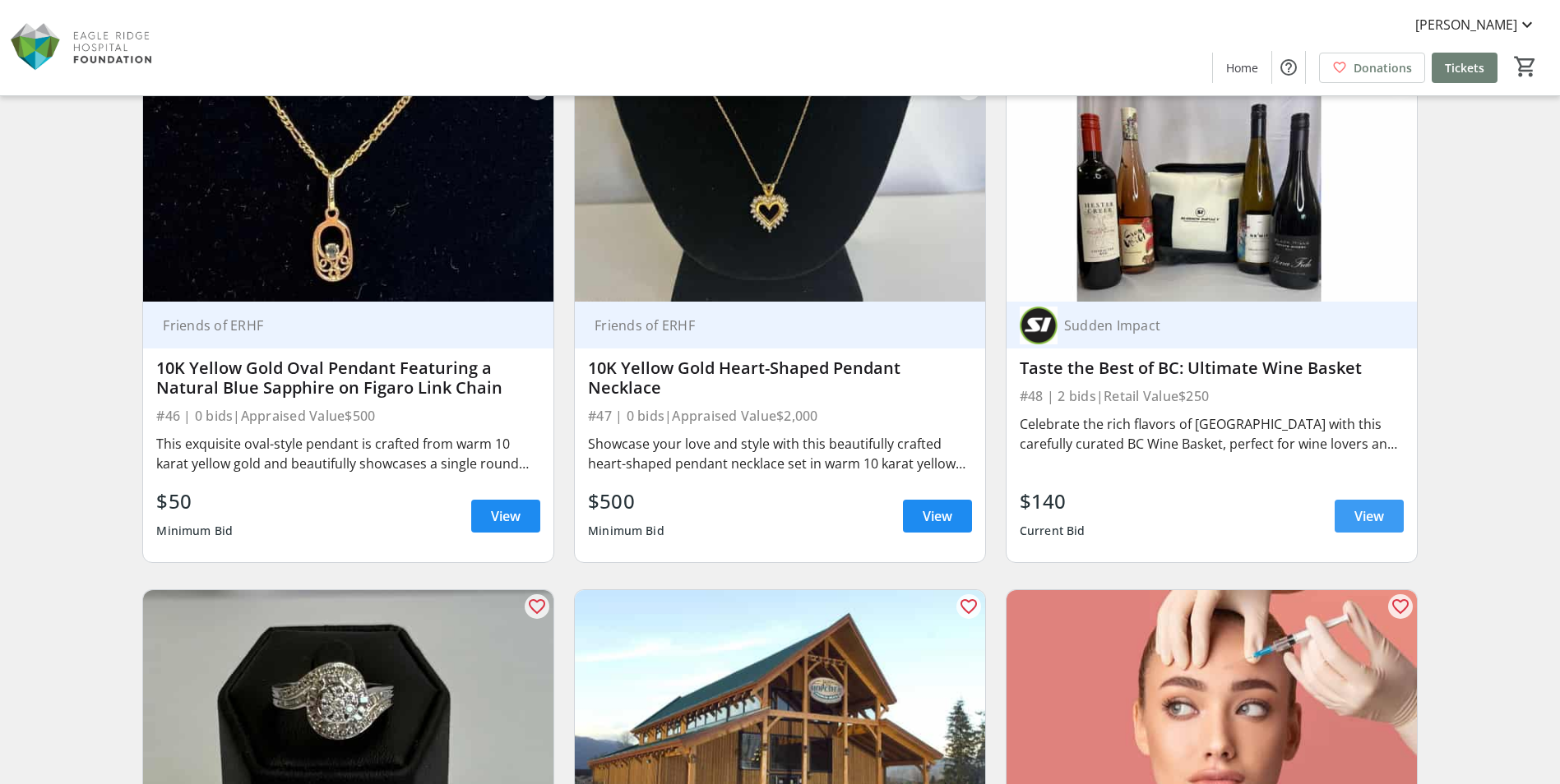
click at [1389, 515] on span at bounding box center [1369, 516] width 69 height 40
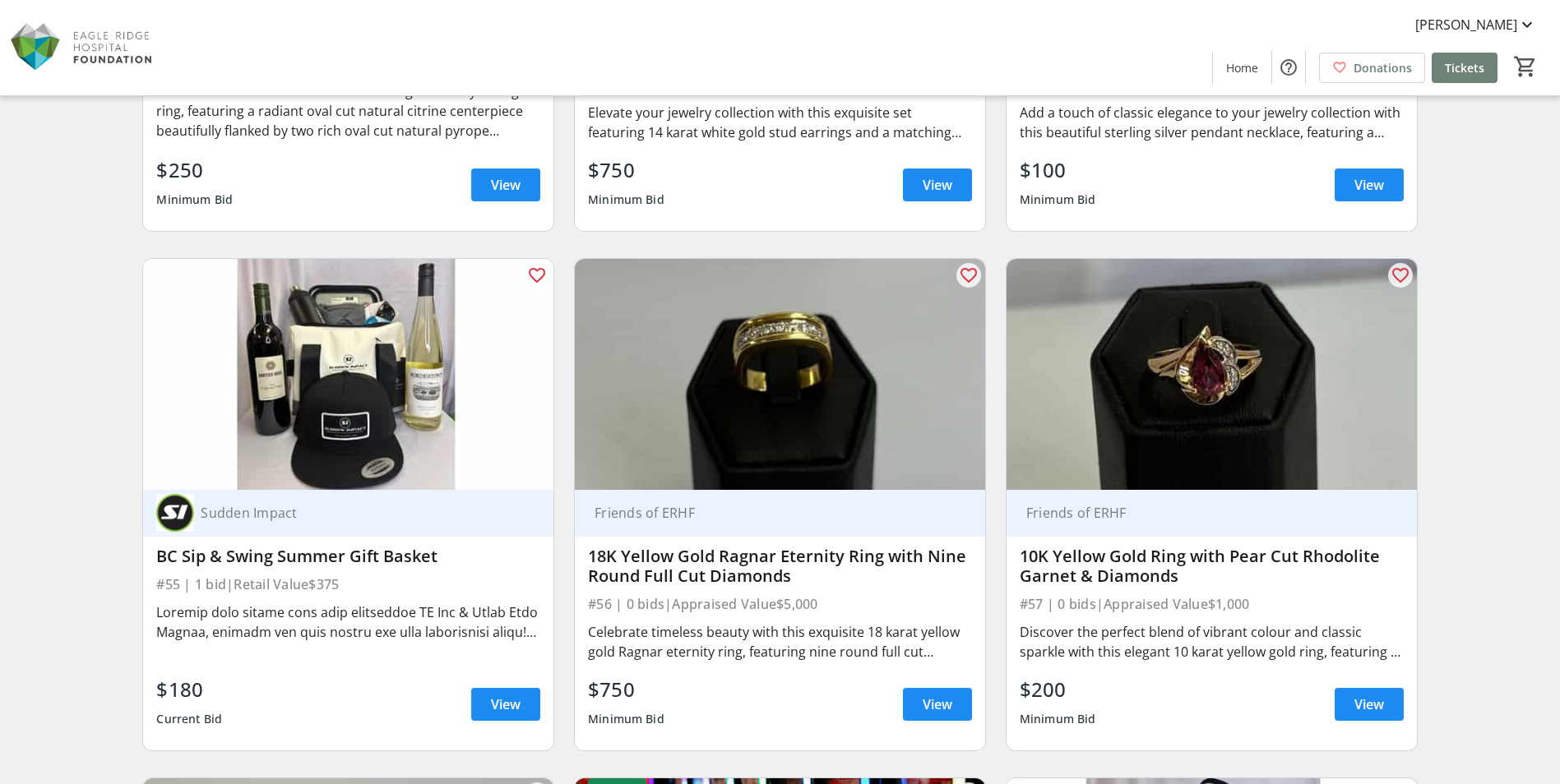
scroll to position [9291, 0]
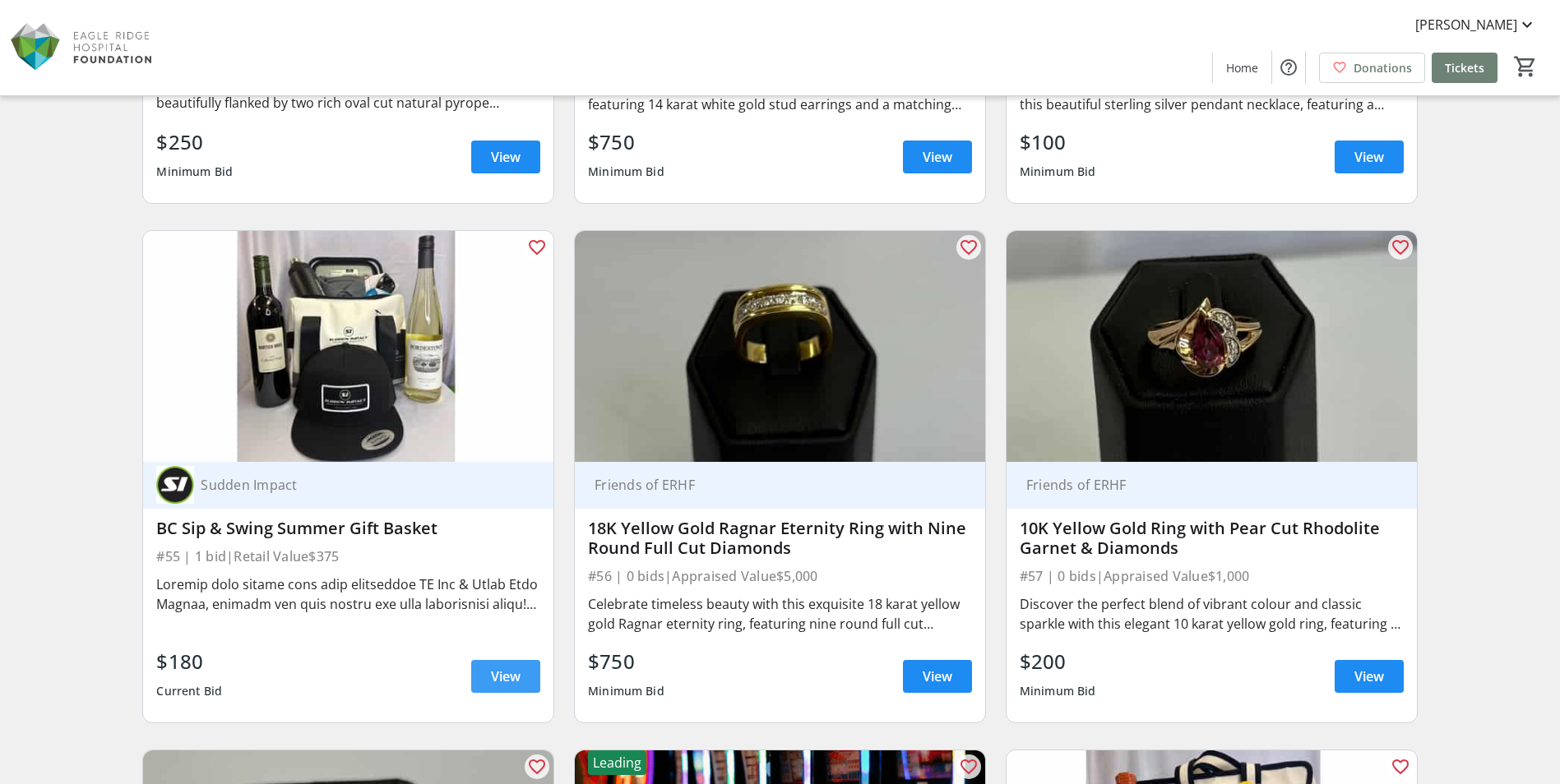
click at [510, 677] on span "View" at bounding box center [506, 677] width 30 height 20
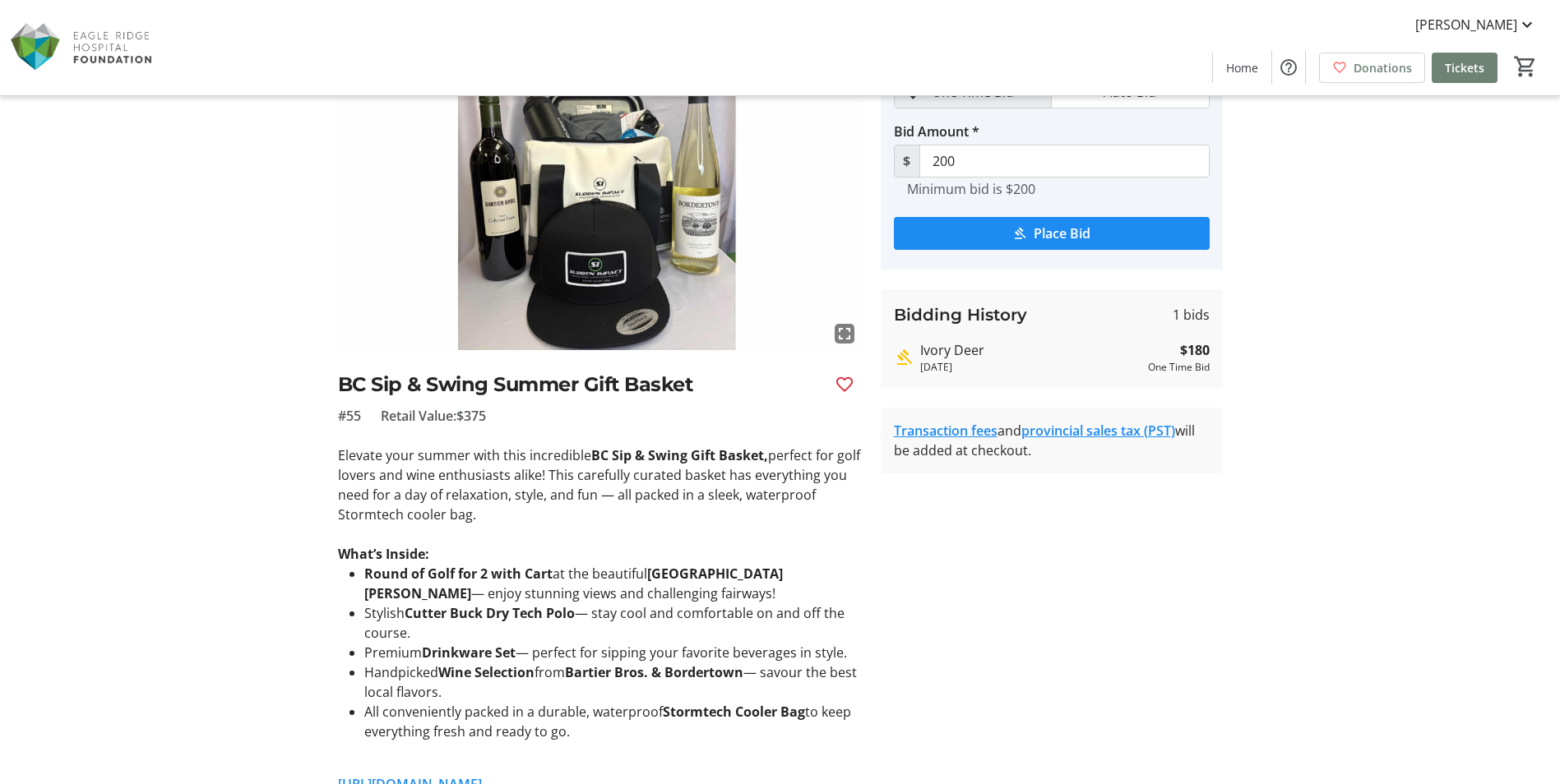
scroll to position [247, 0]
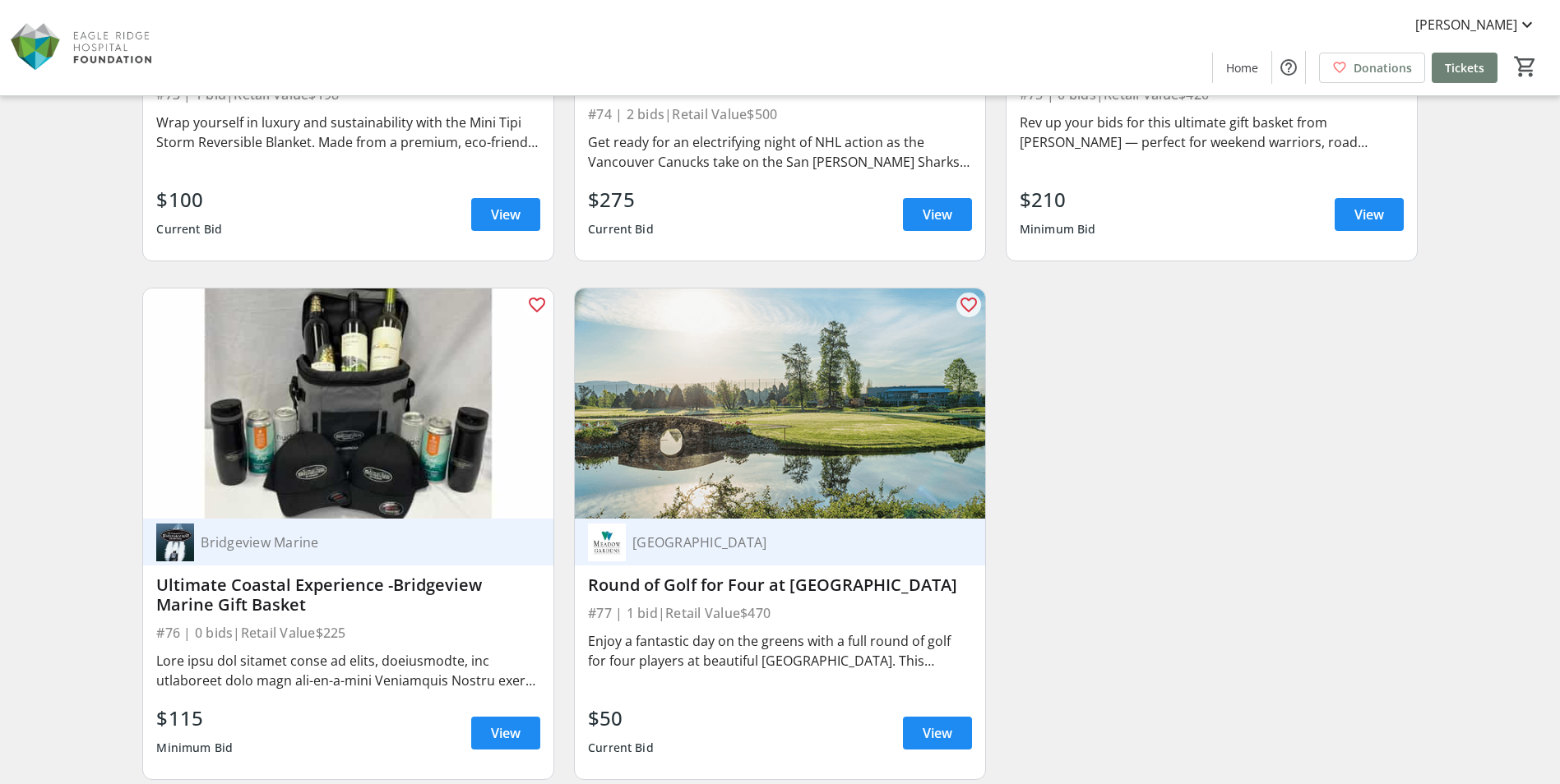
scroll to position [12908, 0]
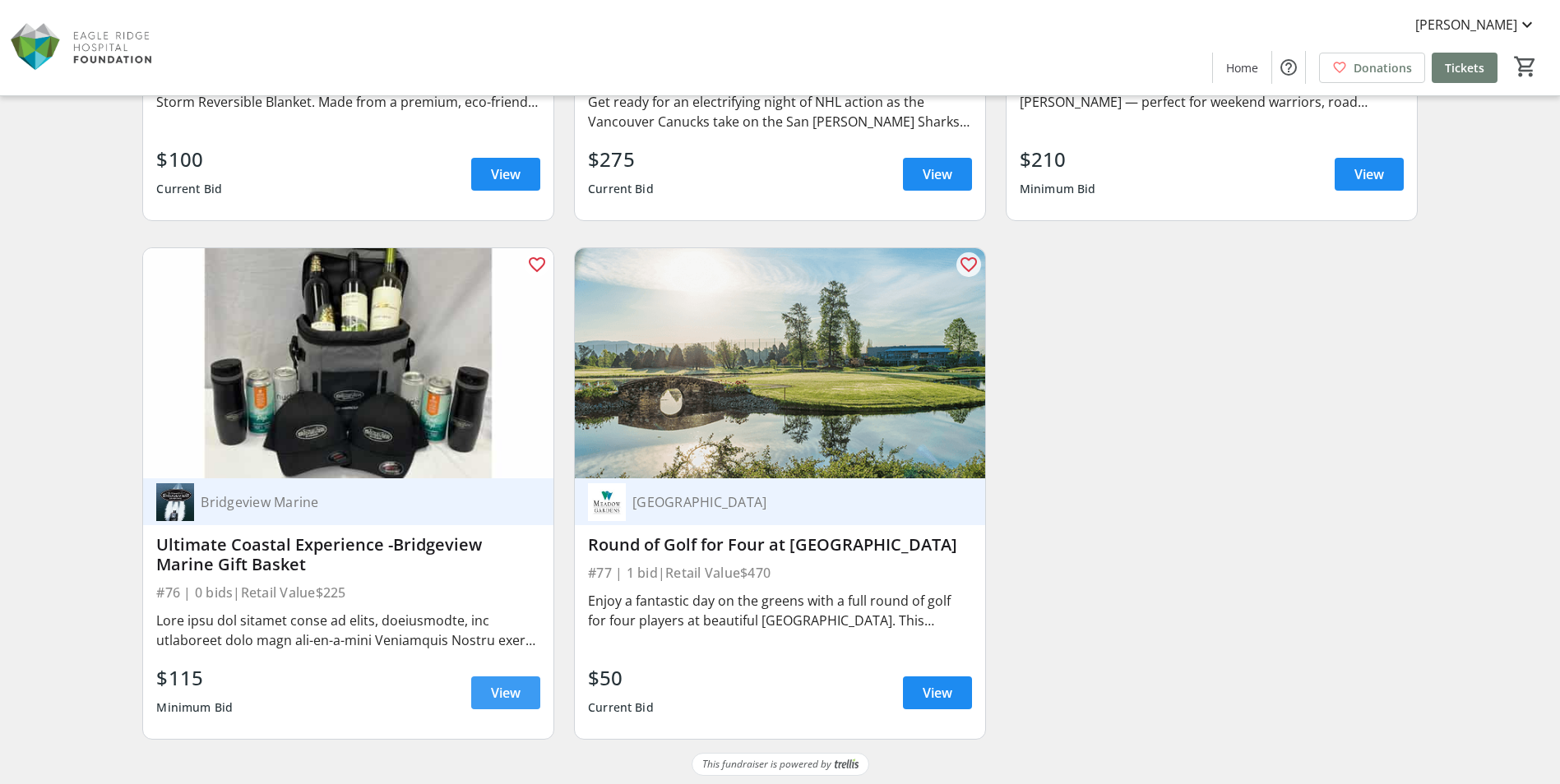
click at [499, 691] on span "View" at bounding box center [506, 693] width 30 height 20
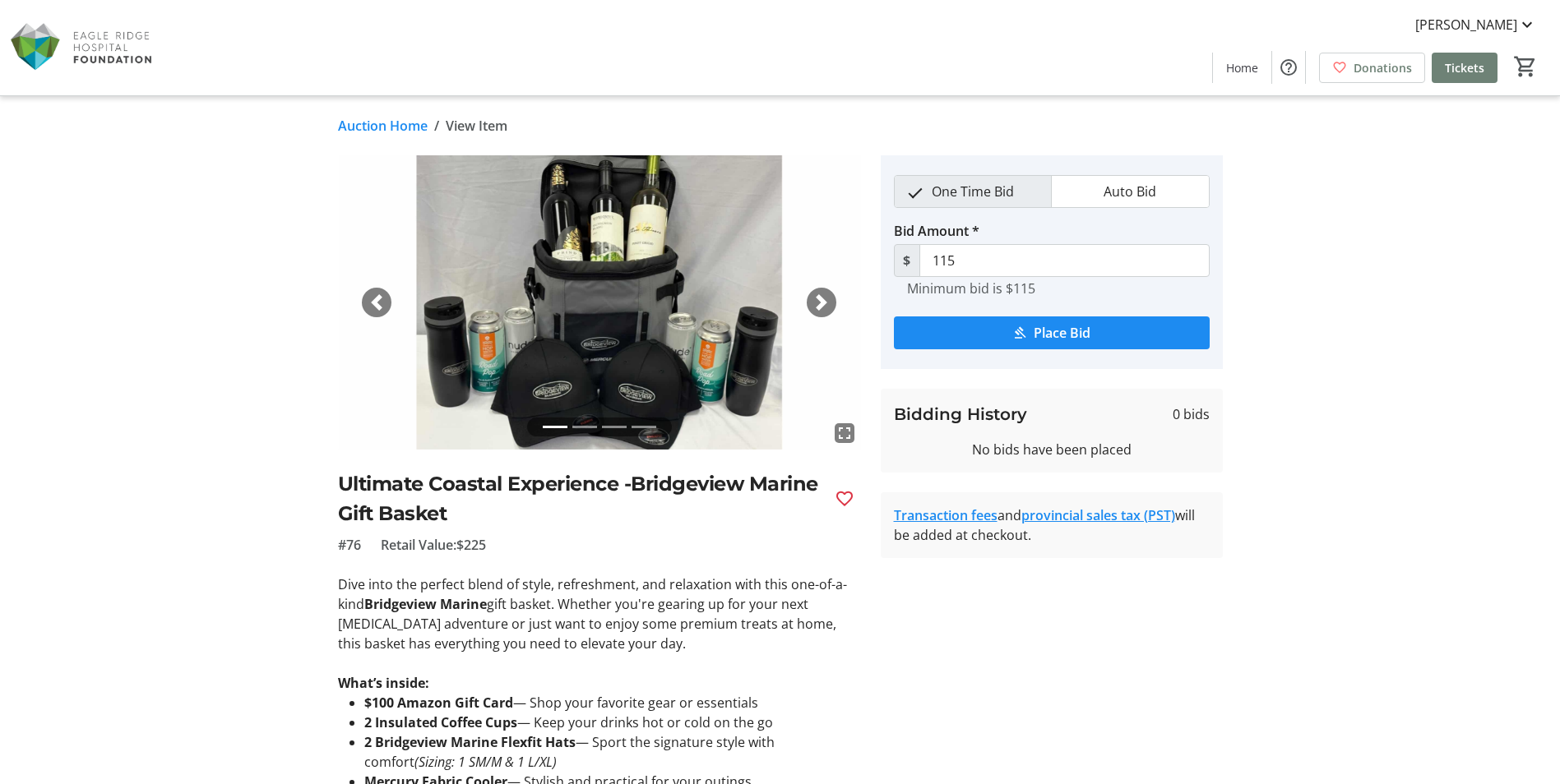
click at [813, 305] on span "button" at bounding box center [821, 303] width 16 height 16
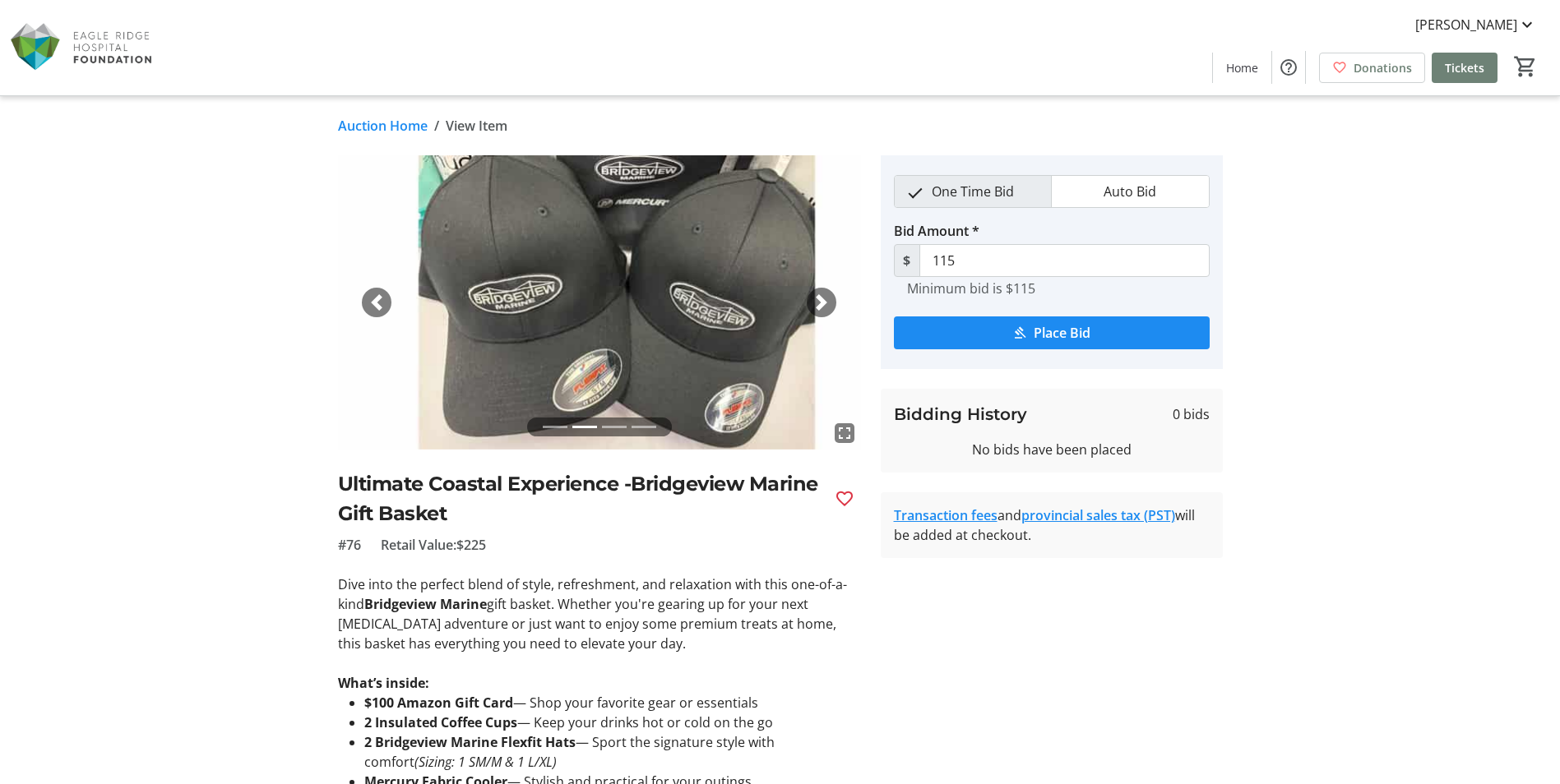
click at [813, 305] on span "button" at bounding box center [821, 303] width 16 height 16
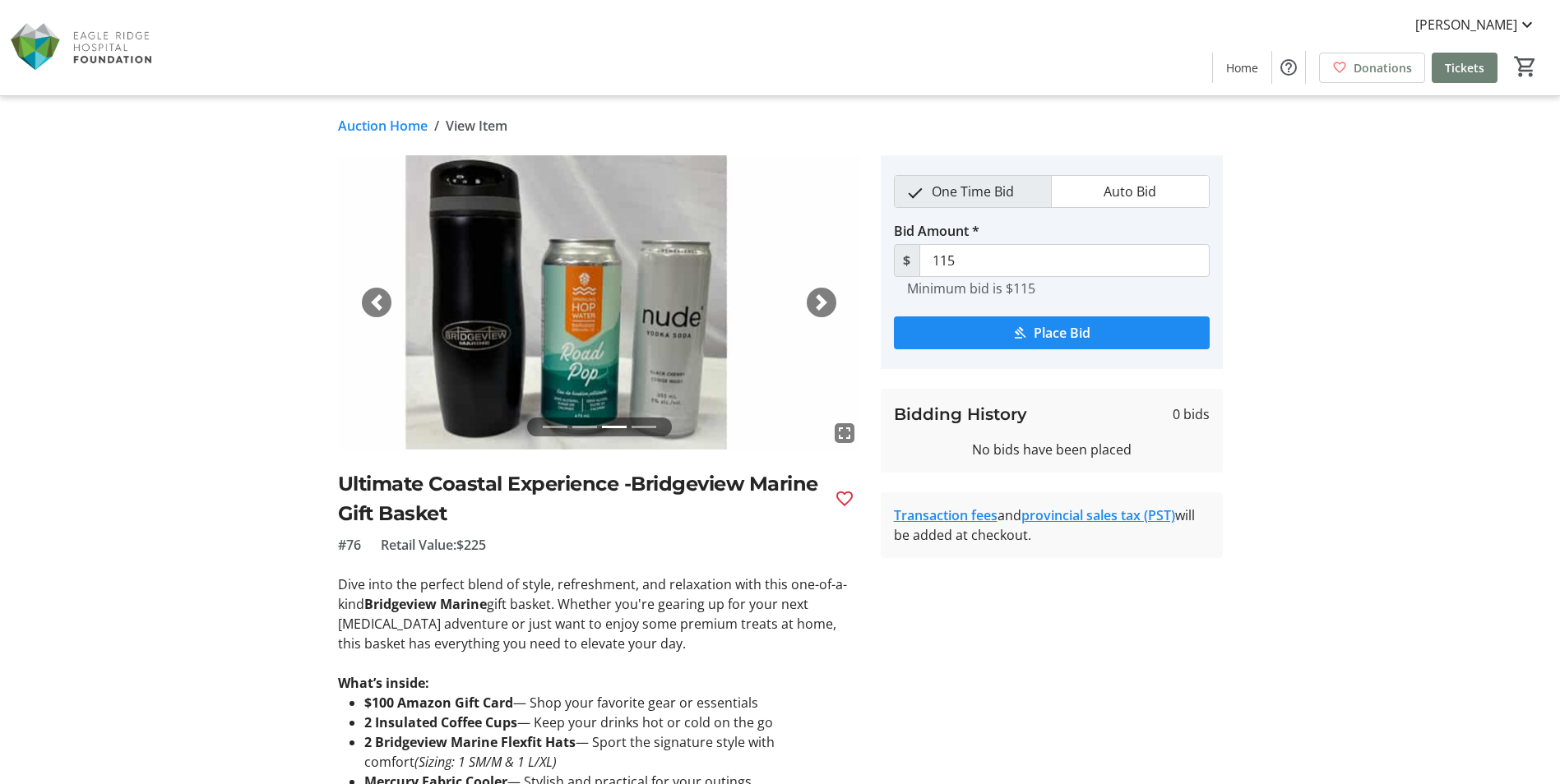
click at [813, 305] on span "button" at bounding box center [821, 303] width 16 height 16
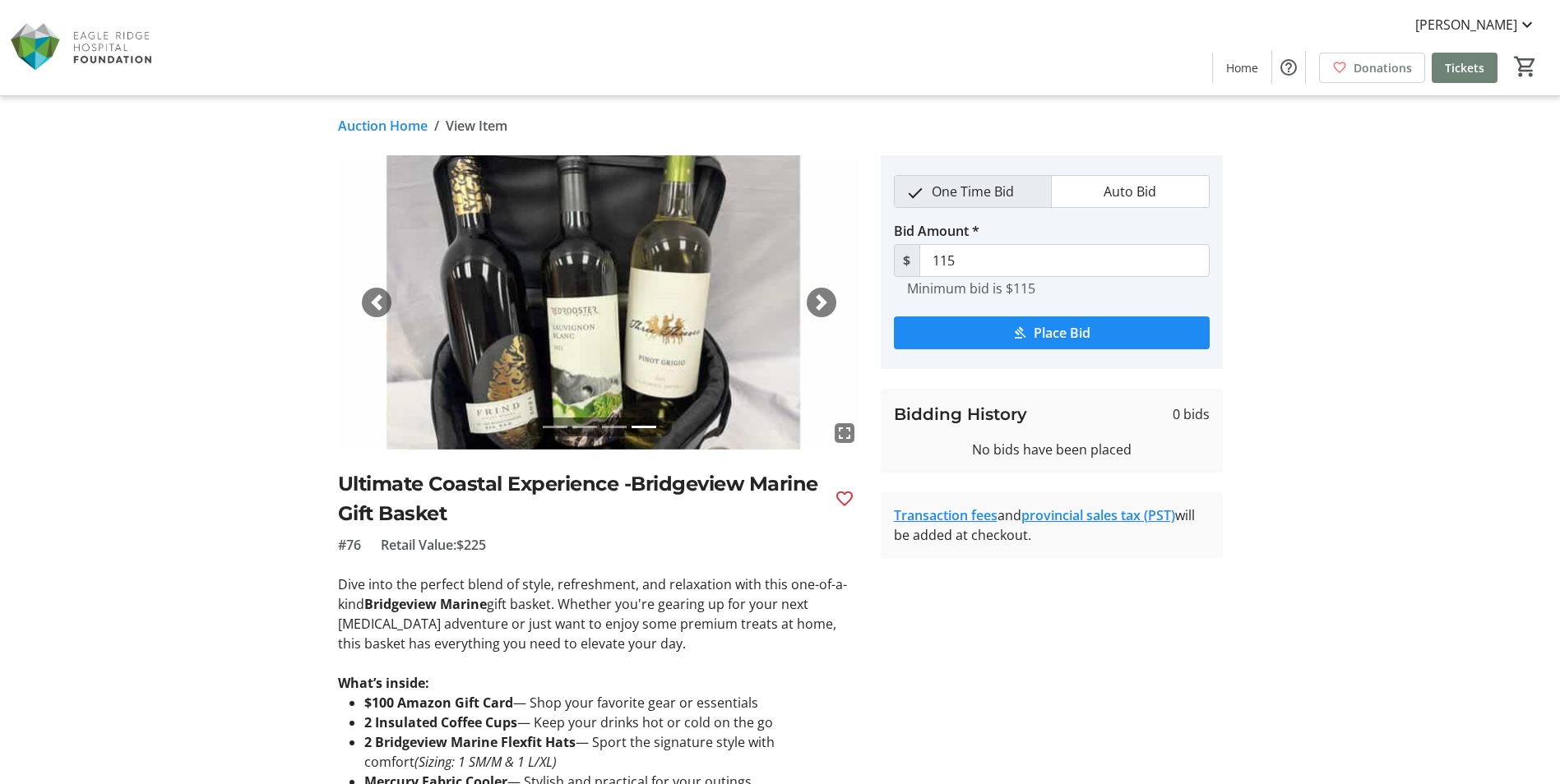
click at [813, 305] on span "button" at bounding box center [821, 303] width 16 height 16
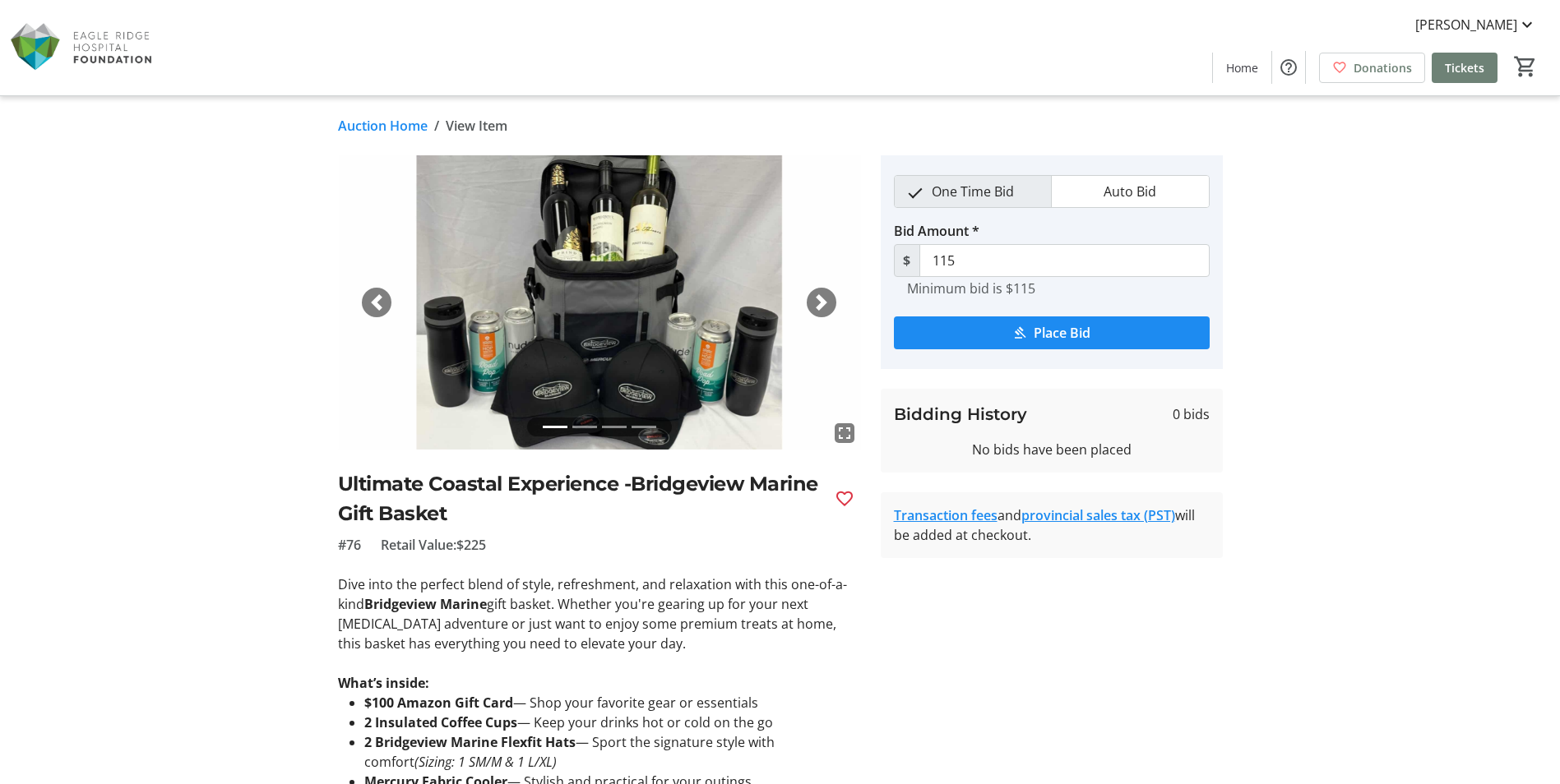
click at [813, 305] on span "button" at bounding box center [821, 303] width 16 height 16
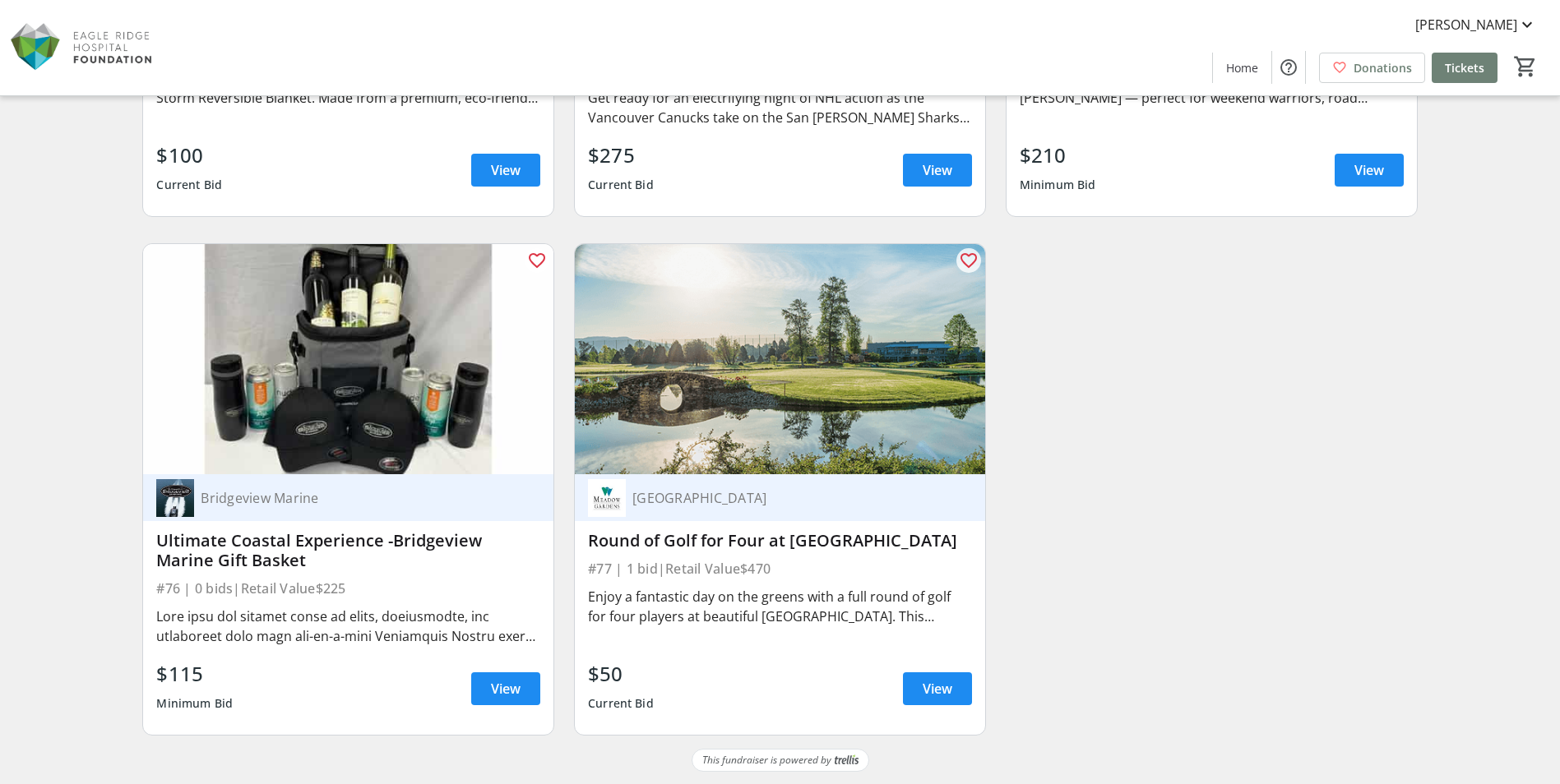
scroll to position [12913, 0]
click at [491, 687] on span "View" at bounding box center [506, 688] width 30 height 20
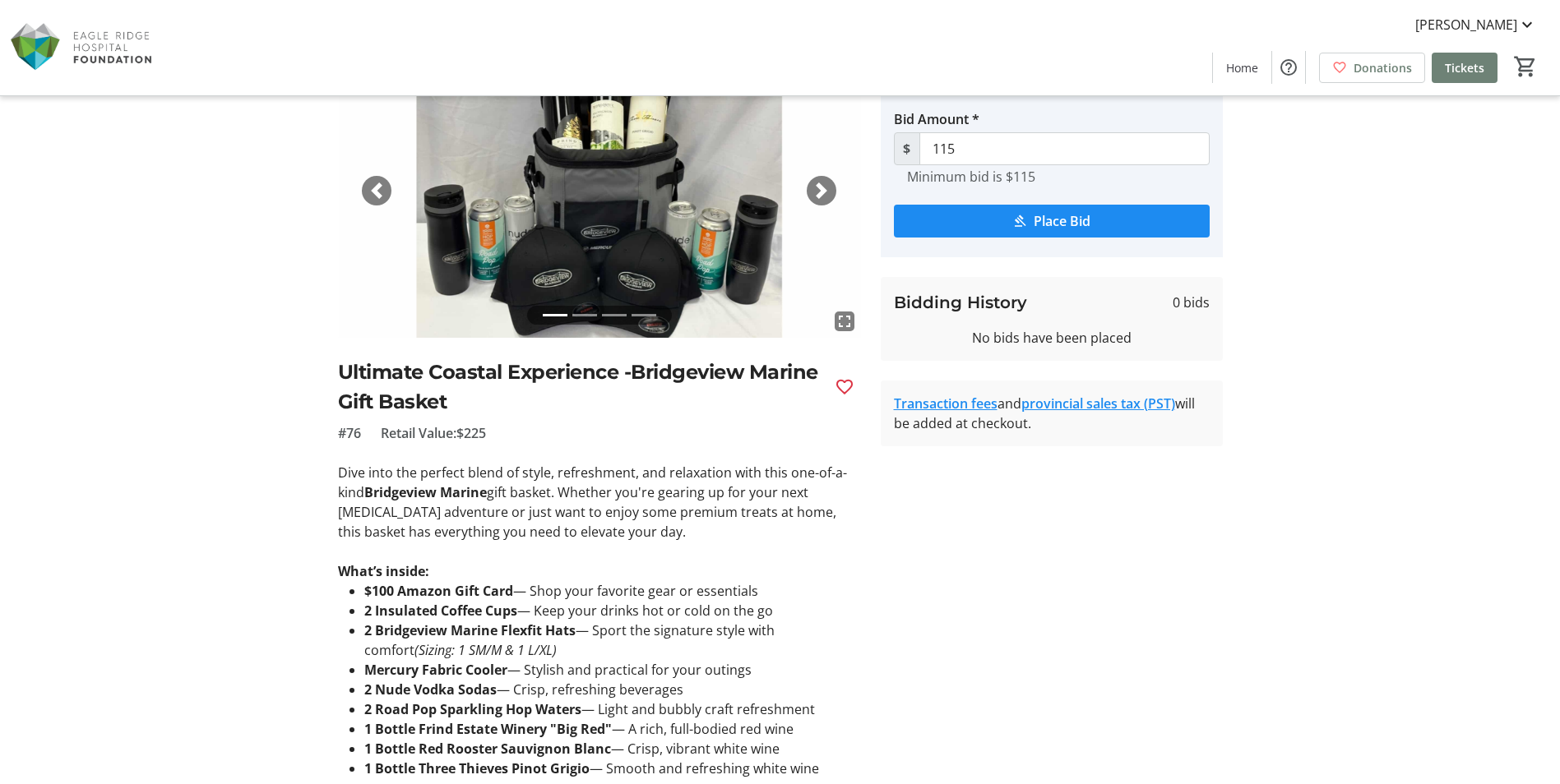
scroll to position [82, 0]
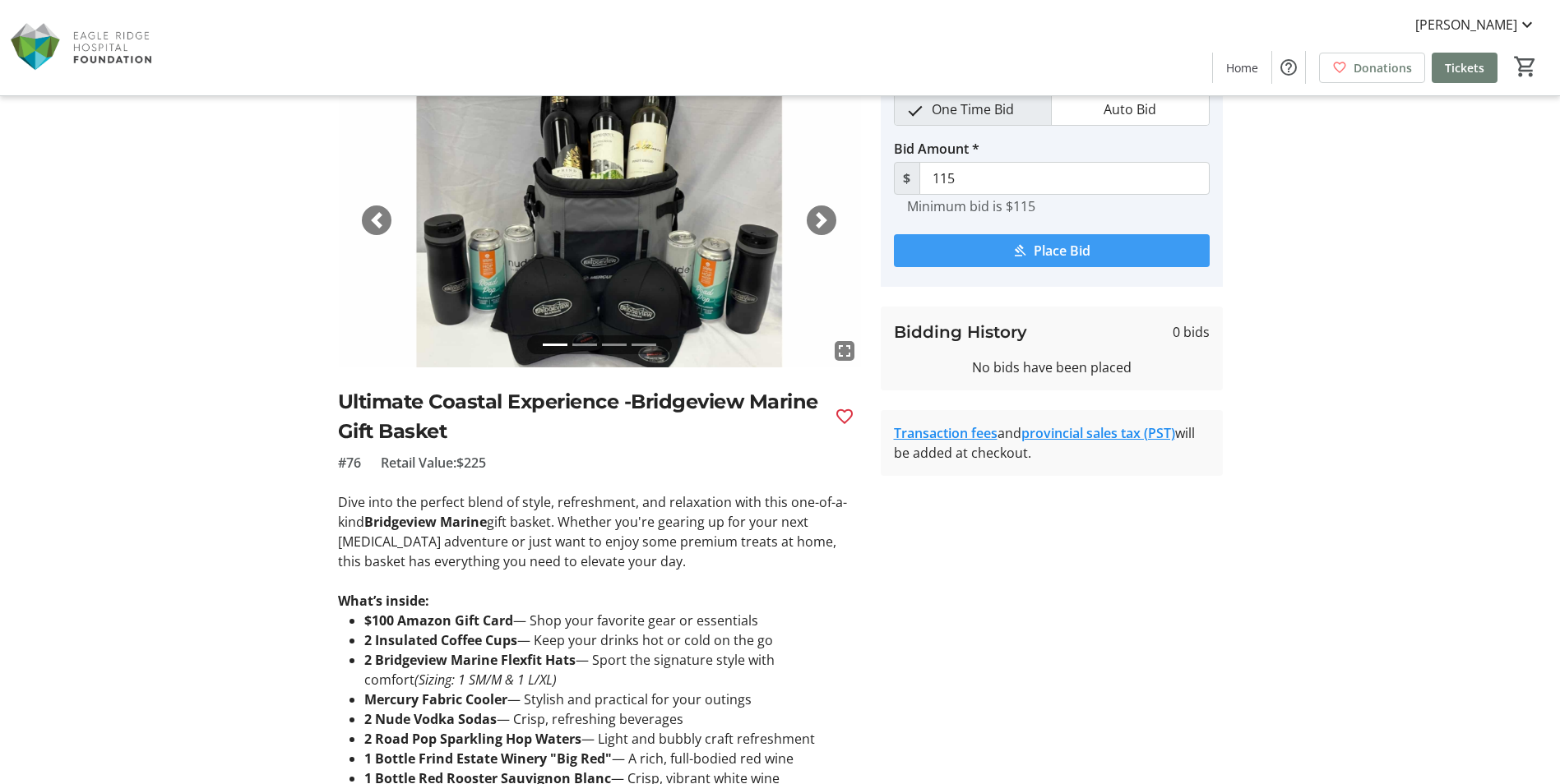
click at [1083, 249] on span "Place Bid" at bounding box center [1062, 251] width 57 height 20
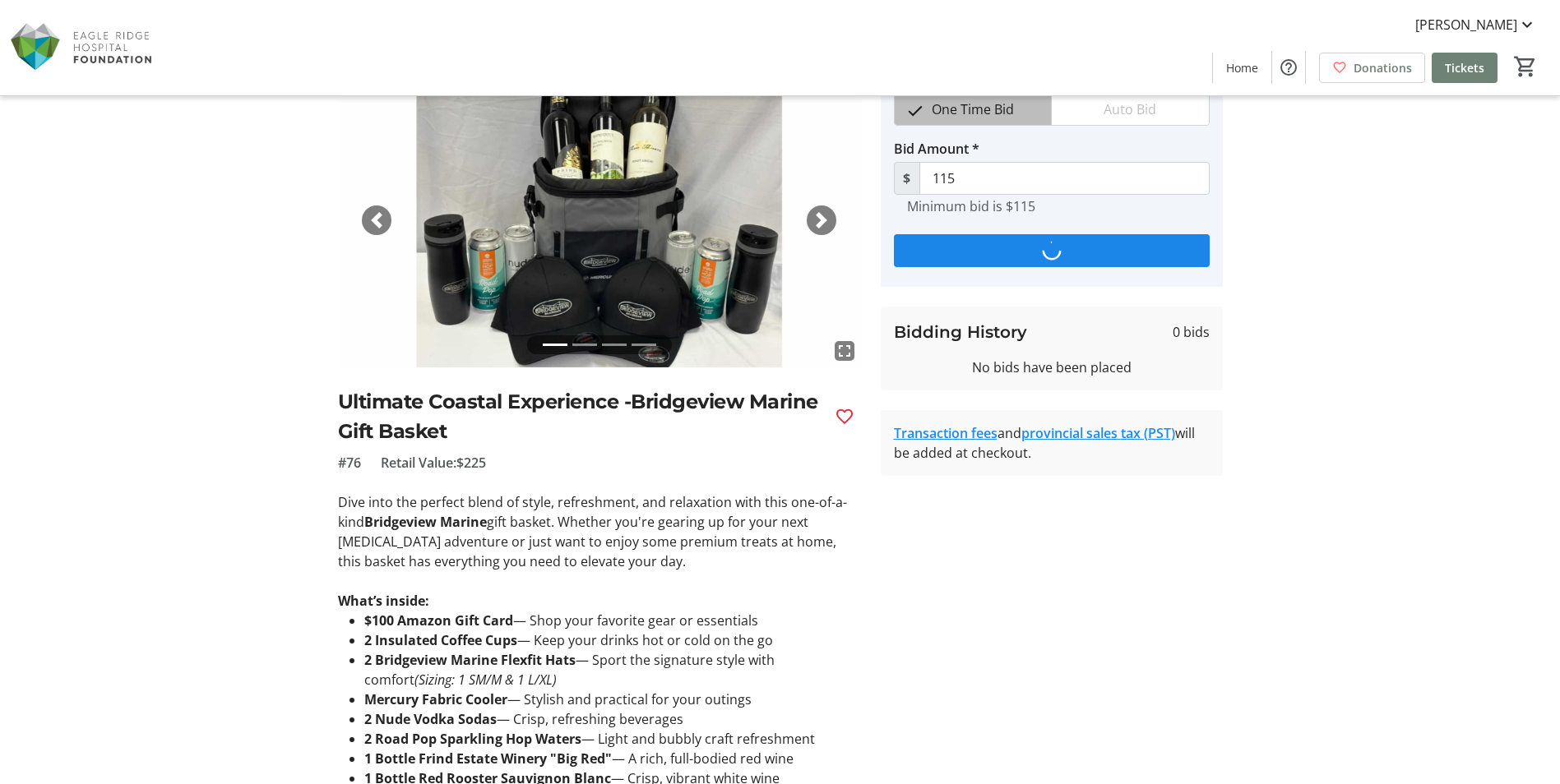
scroll to position [0, 0]
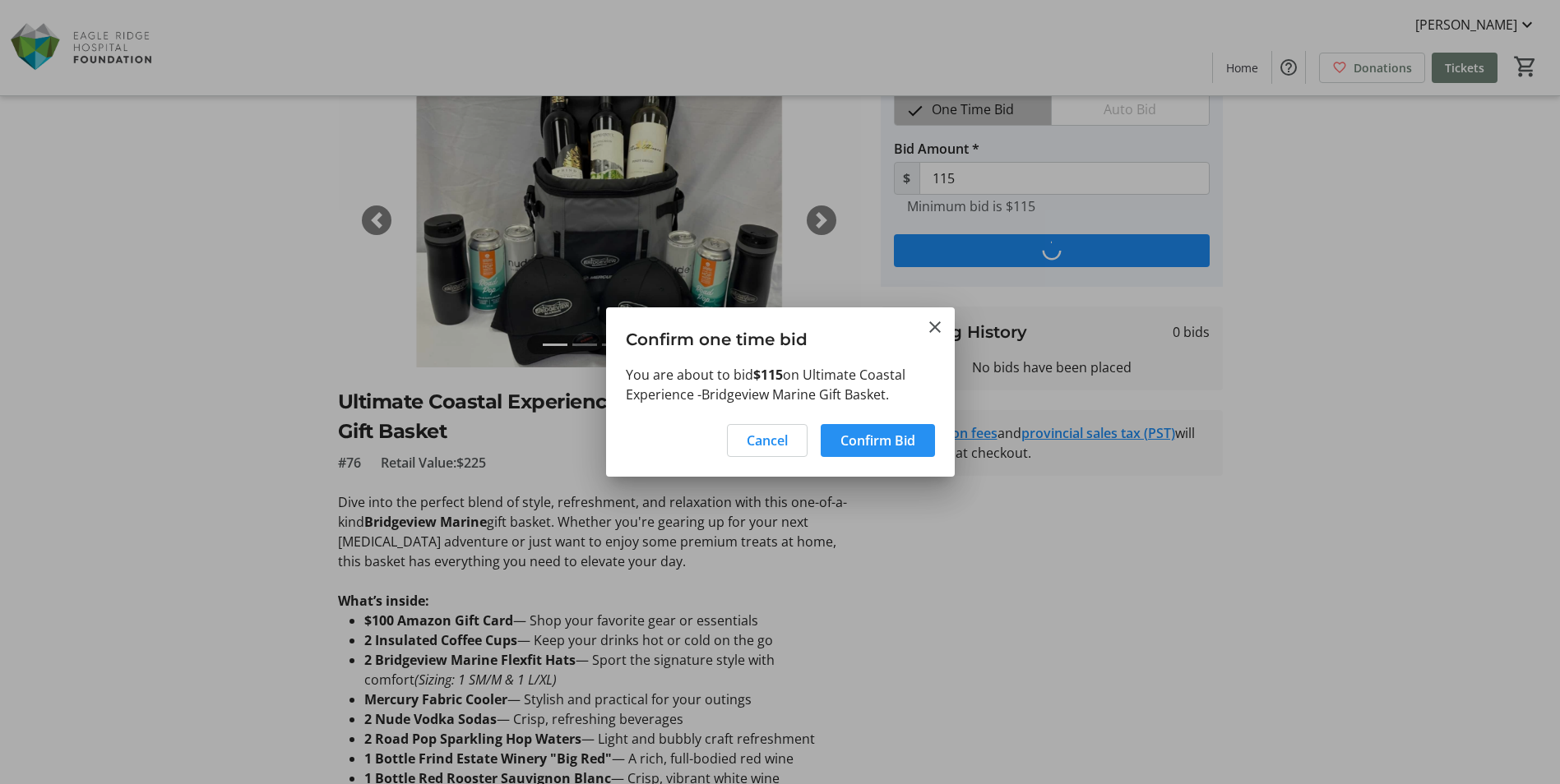
click at [863, 440] on span "Confirm Bid" at bounding box center [877, 441] width 75 height 20
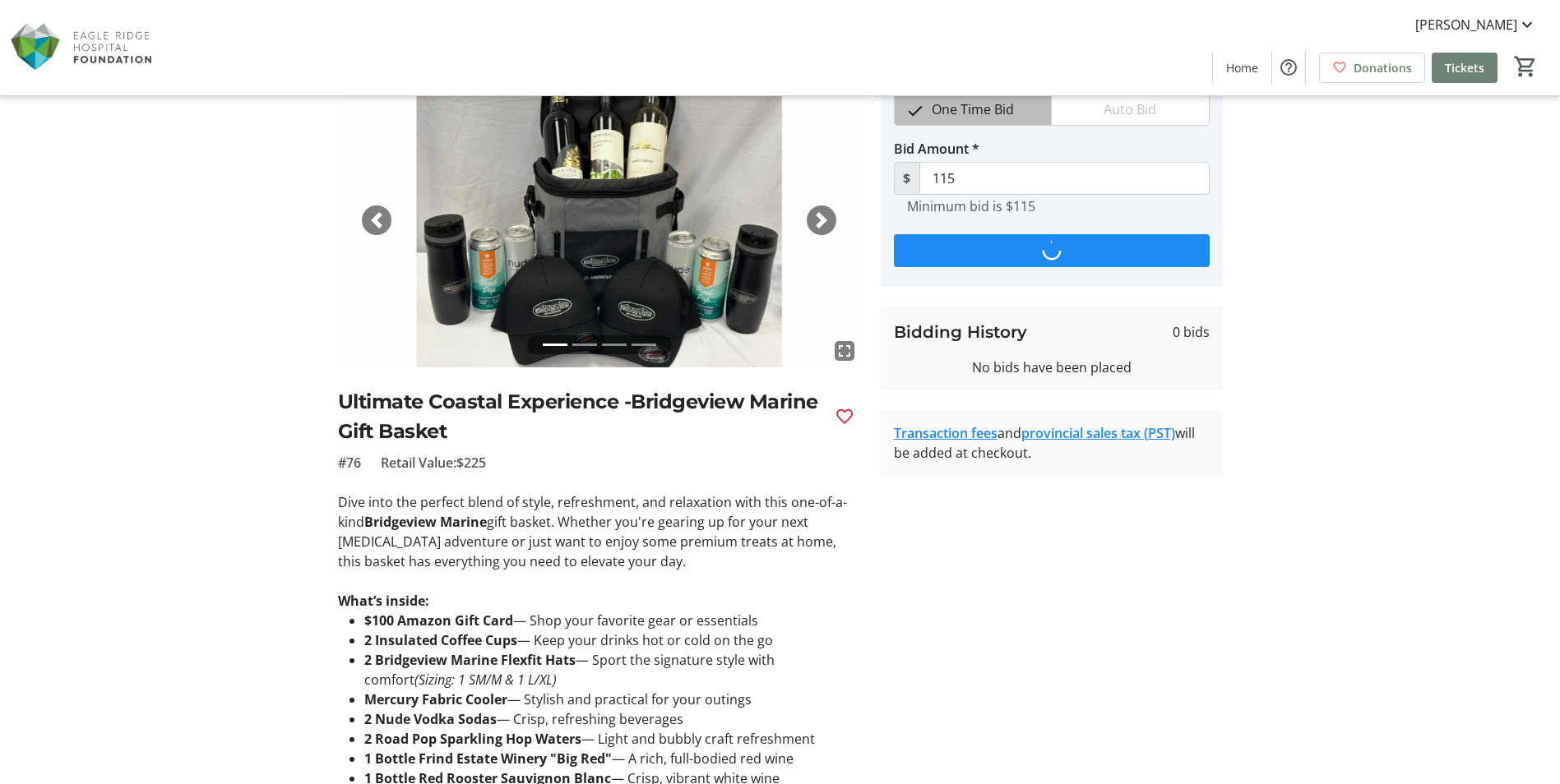
scroll to position [82, 0]
type input "130"
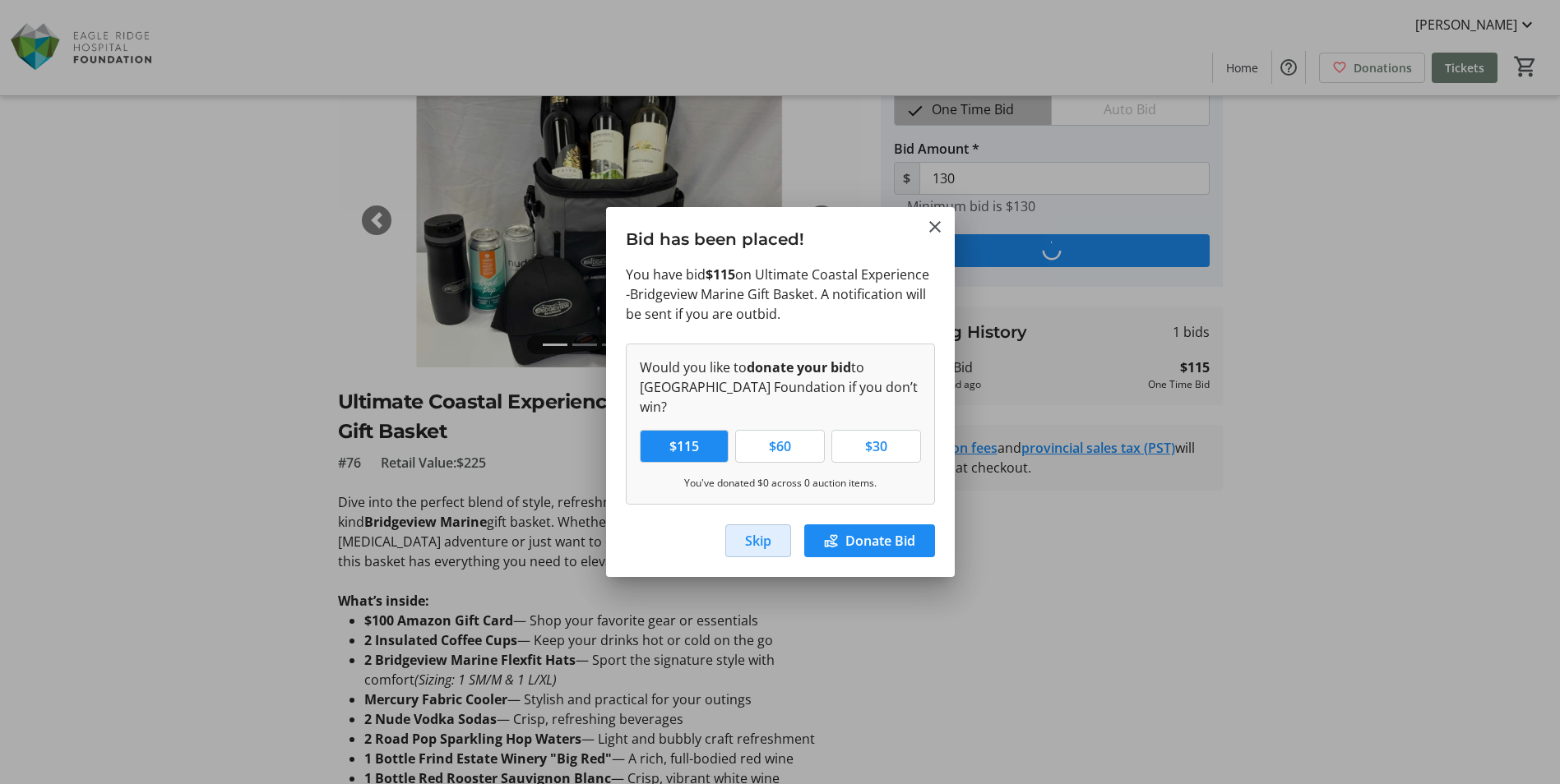
click at [764, 537] on span "Skip" at bounding box center [758, 541] width 26 height 20
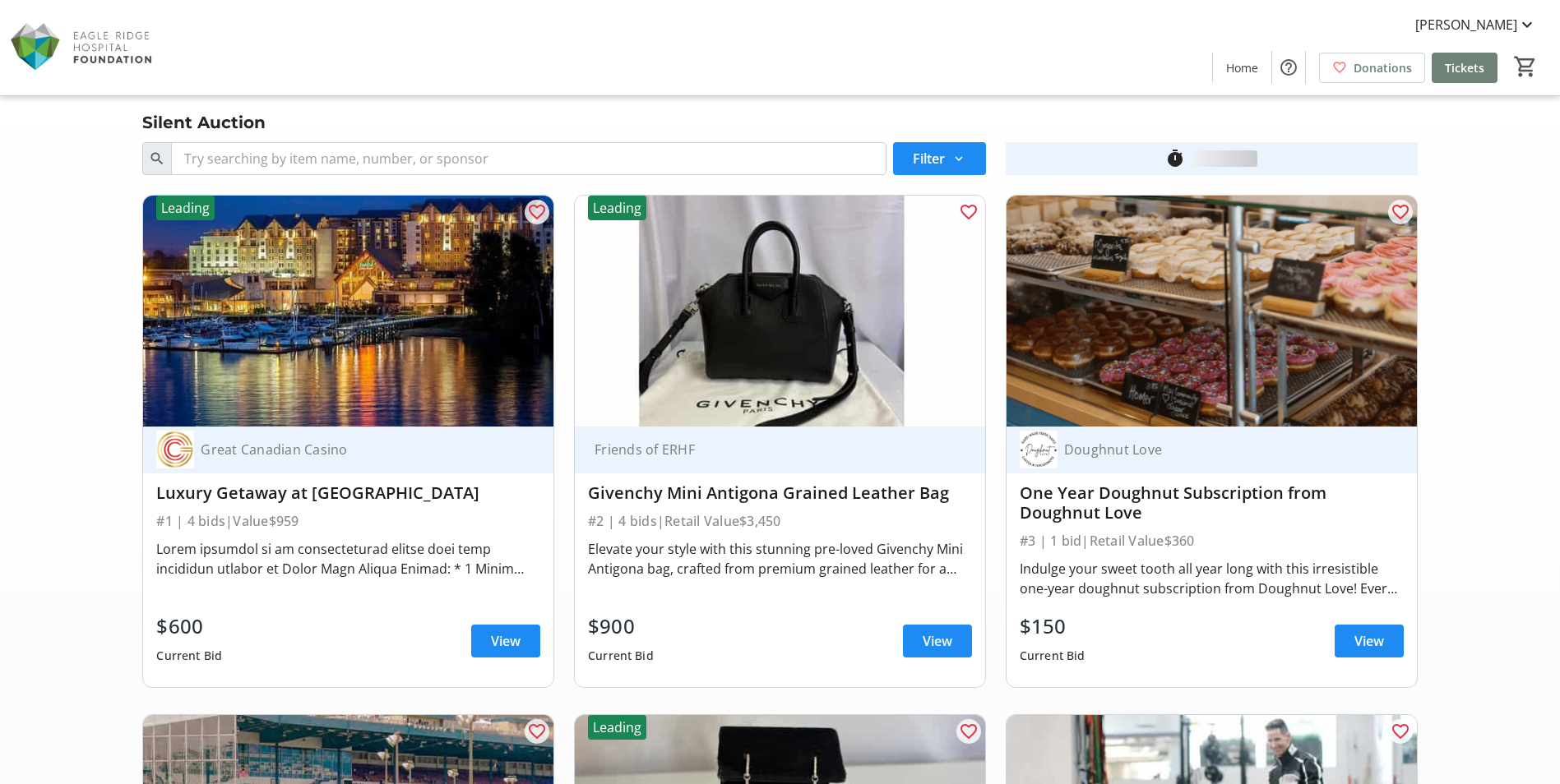
scroll to position [12913, 0]
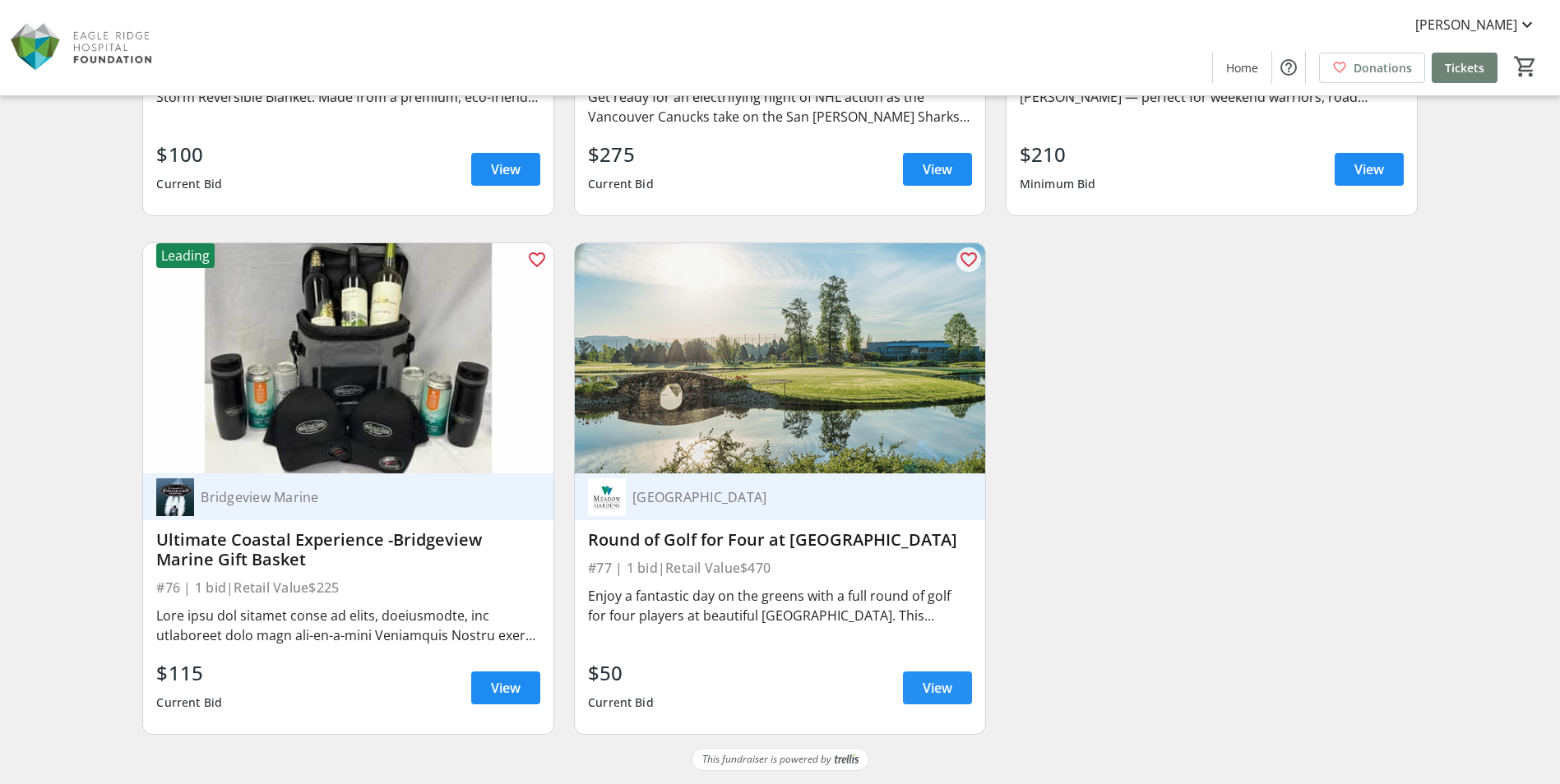
click at [923, 685] on span "View" at bounding box center [937, 688] width 30 height 20
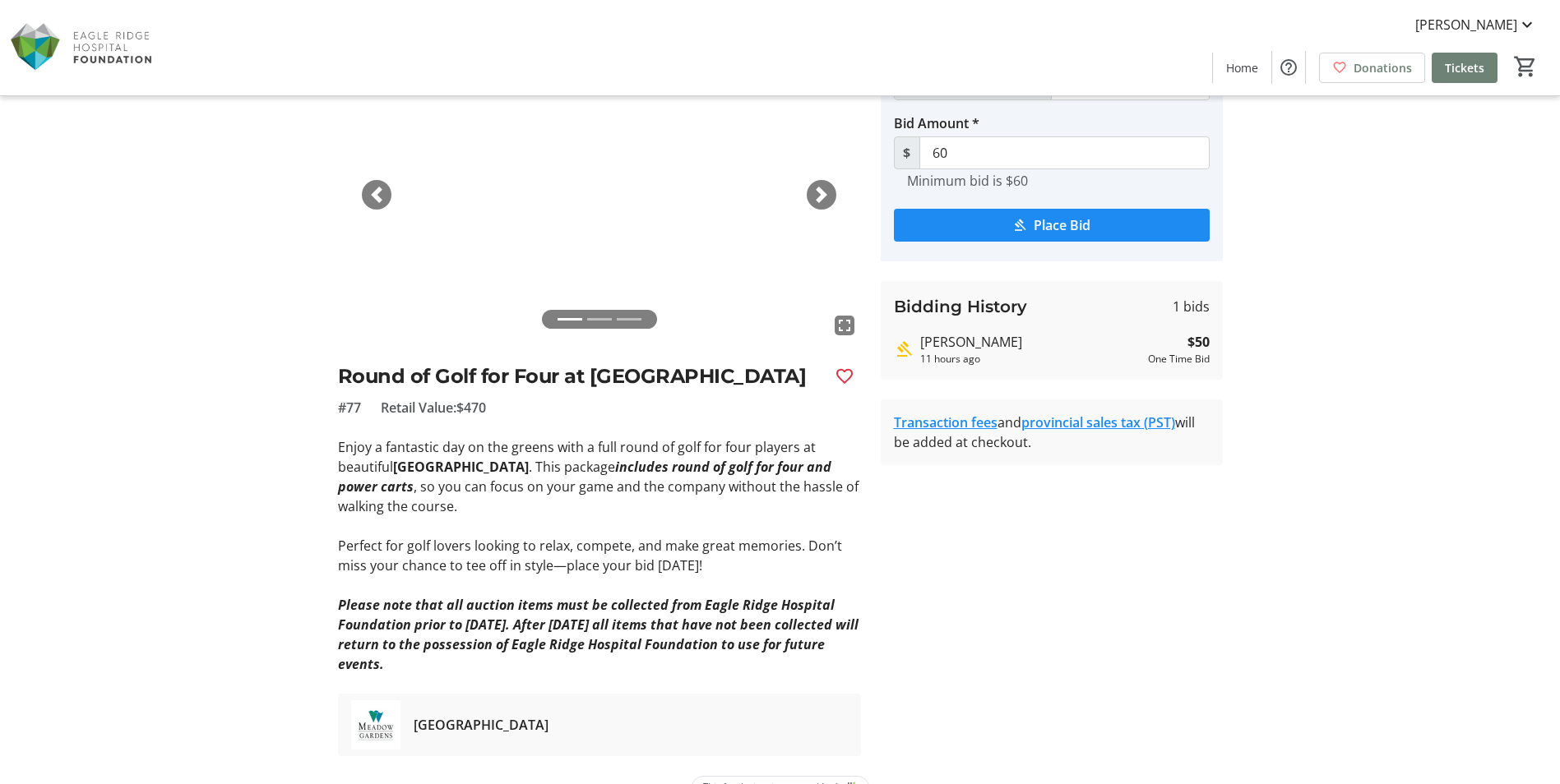
scroll to position [82, 0]
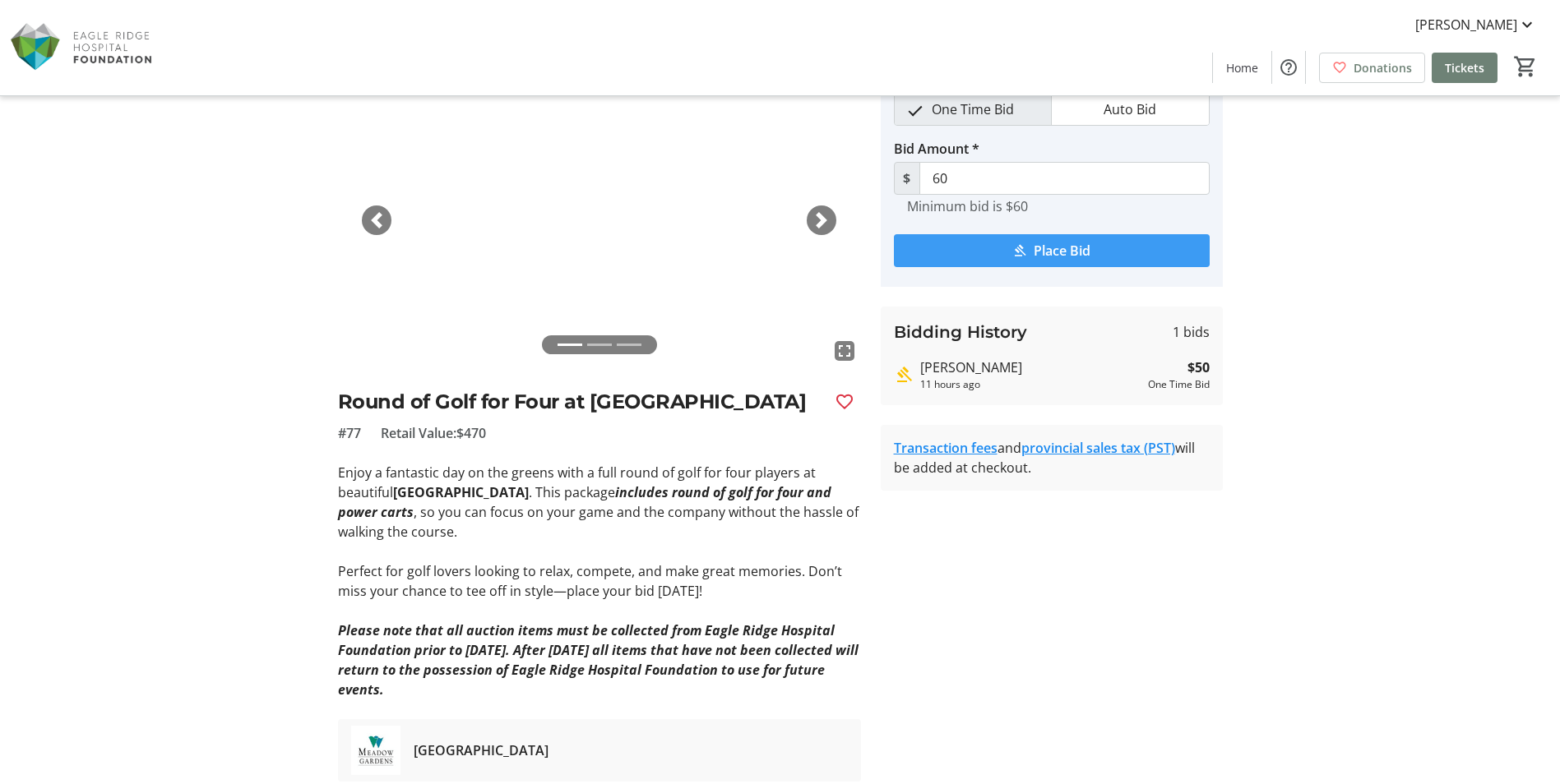
click at [1015, 243] on mat-icon "submit" at bounding box center [1019, 251] width 14 height 14
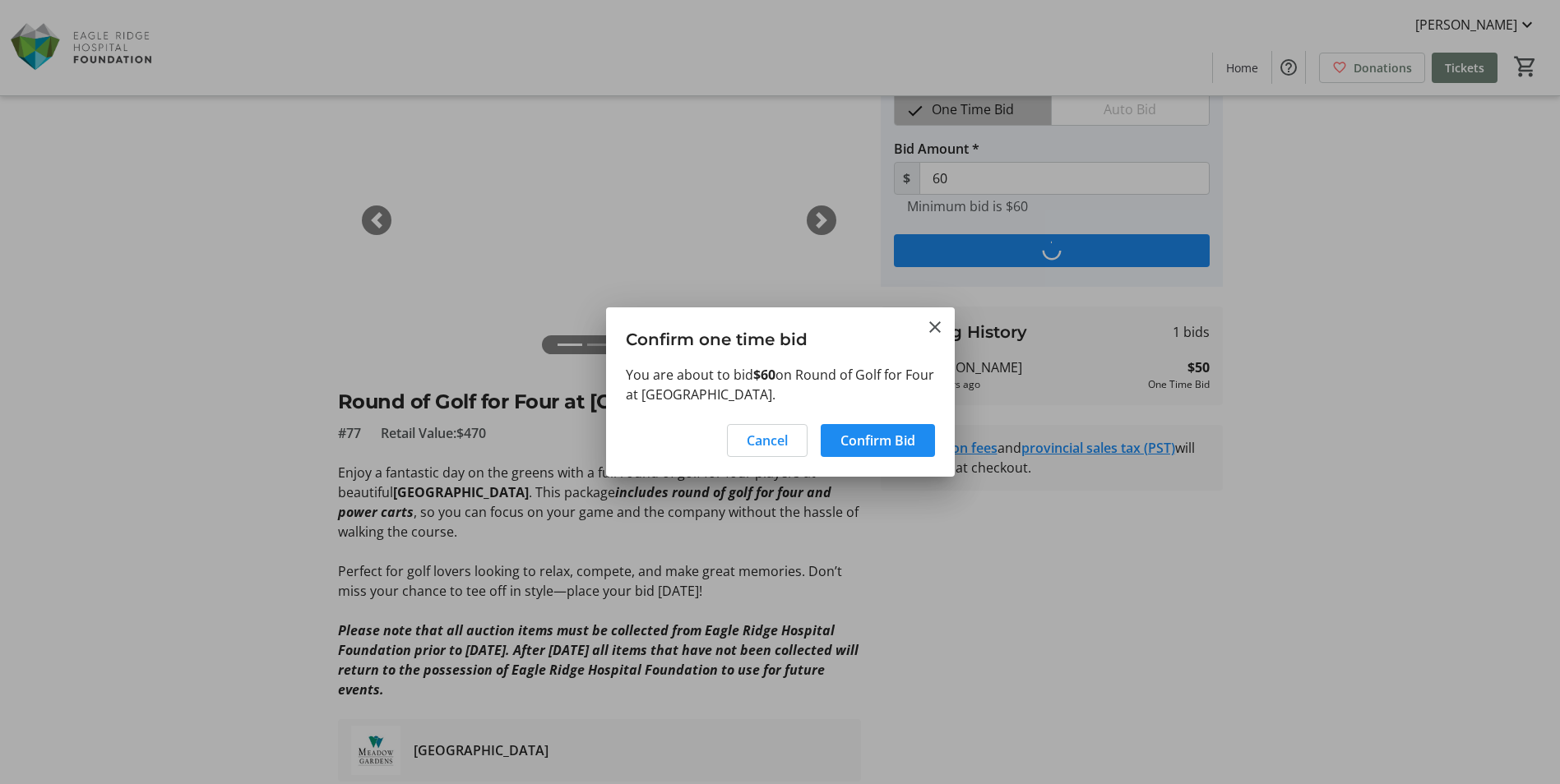
scroll to position [0, 0]
click at [904, 436] on span "Confirm Bid" at bounding box center [877, 441] width 75 height 20
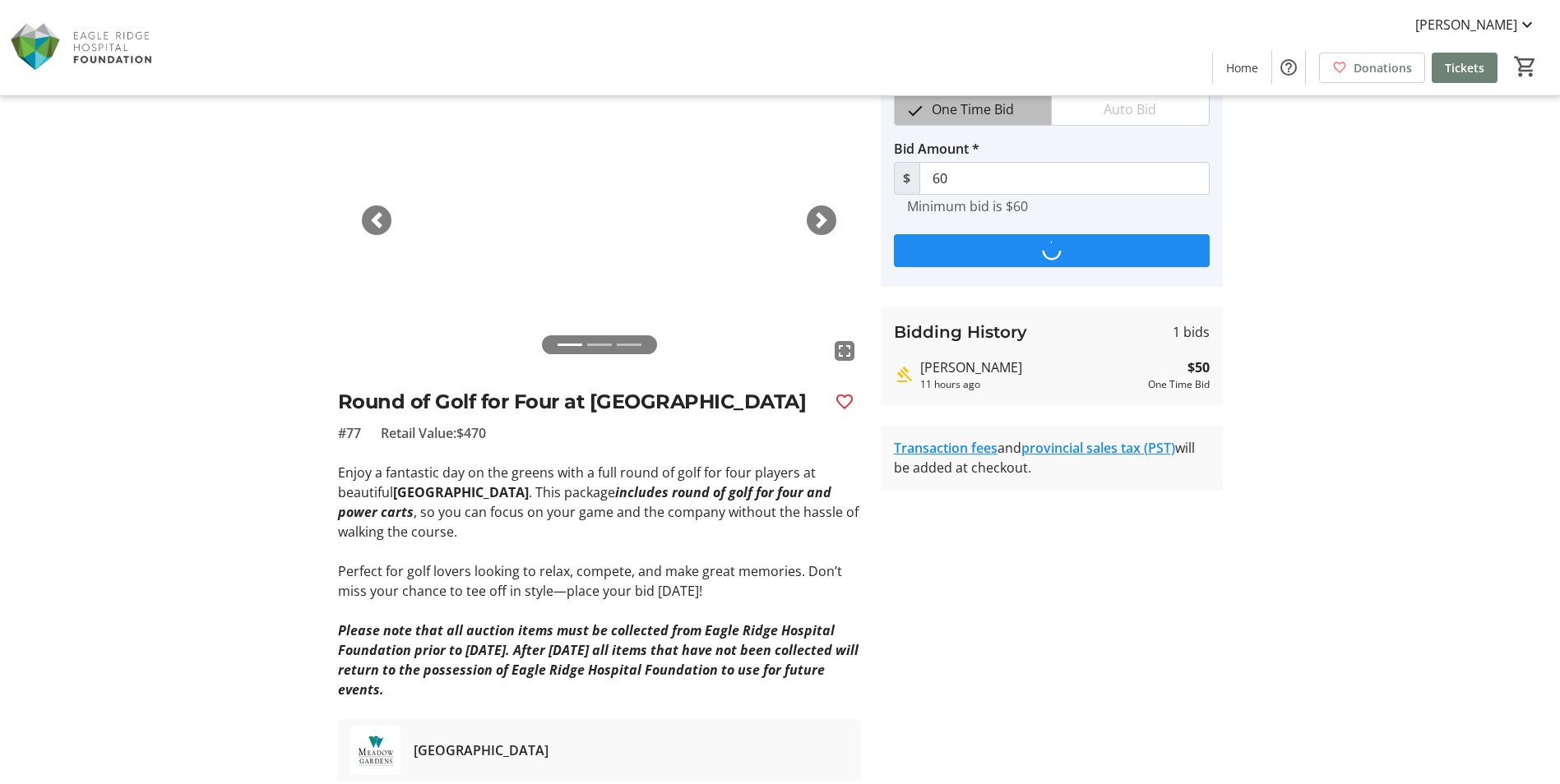
scroll to position [82, 0]
type input "70"
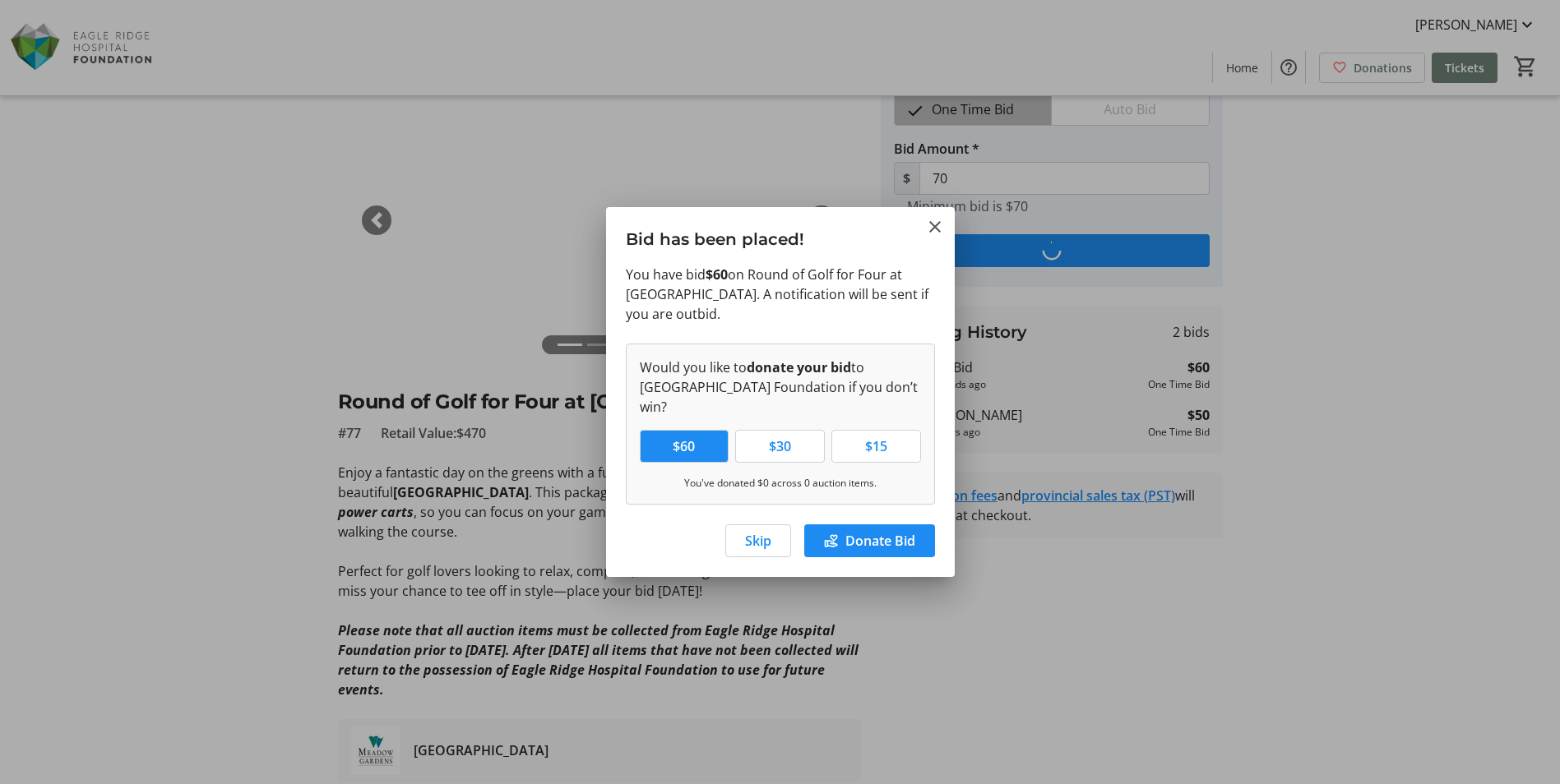
scroll to position [0, 0]
click at [762, 531] on span "Skip" at bounding box center [758, 541] width 26 height 20
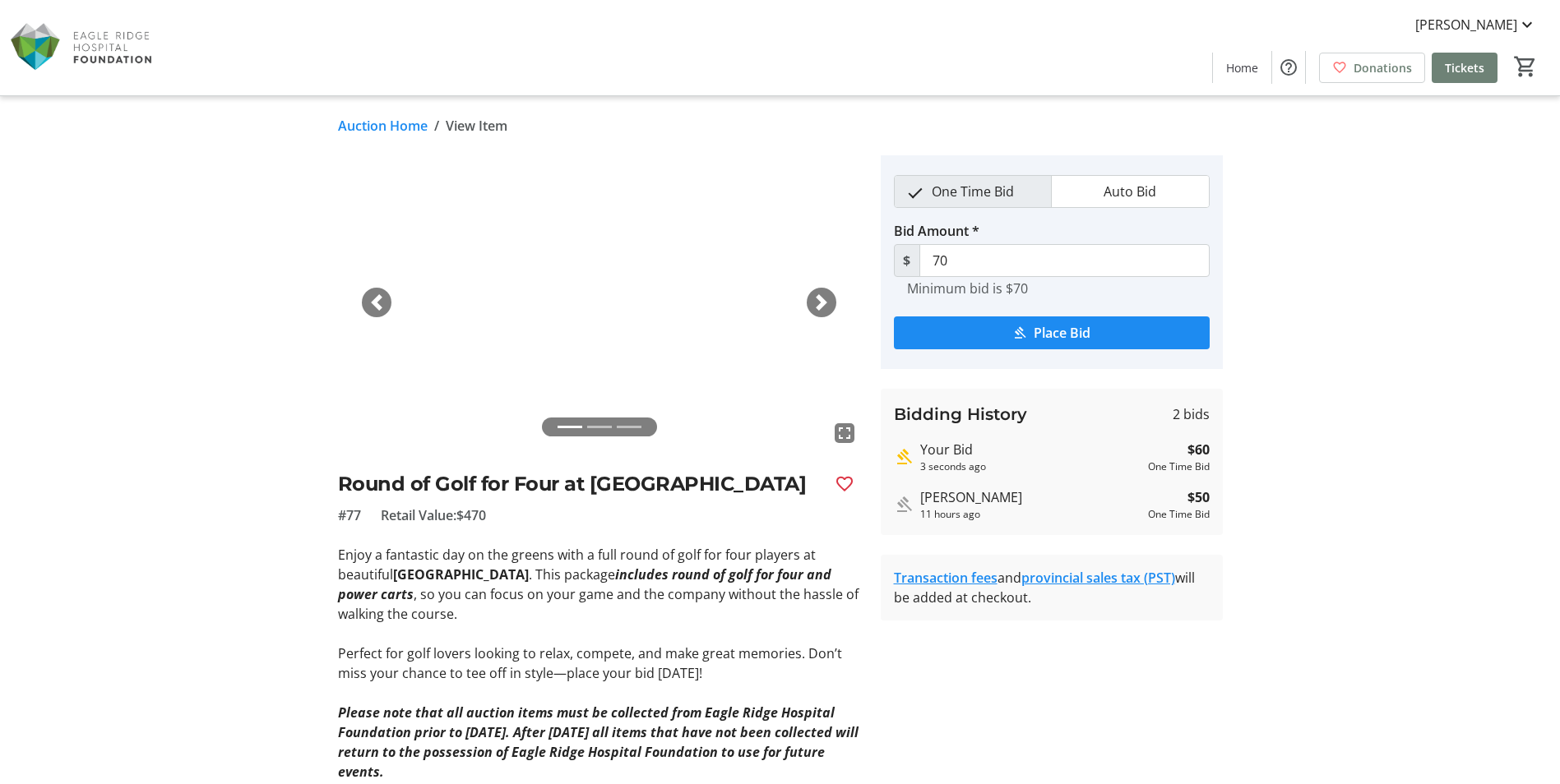
scroll to position [82, 0]
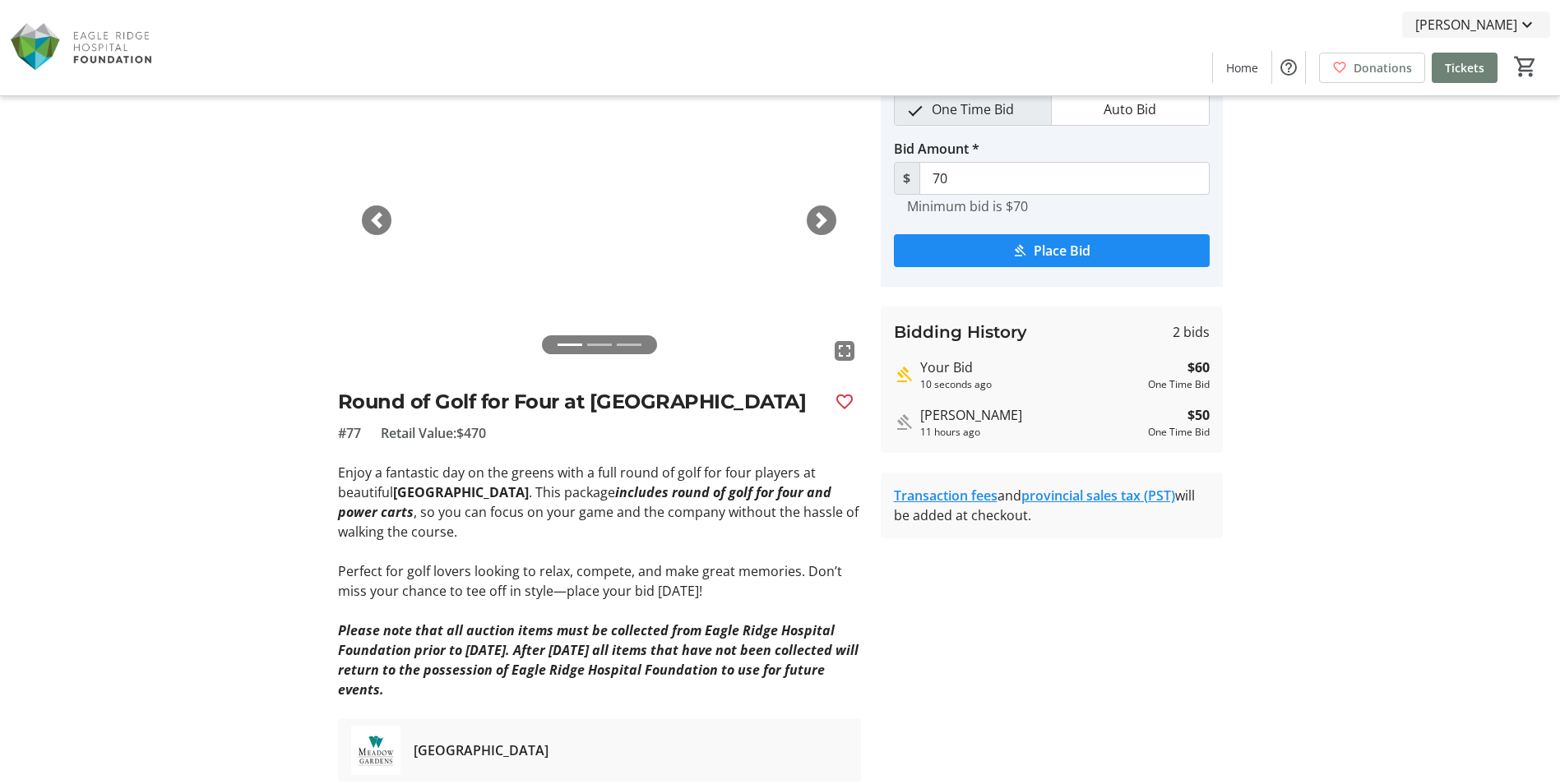
click at [1527, 23] on mat-icon at bounding box center [1527, 24] width 20 height 20
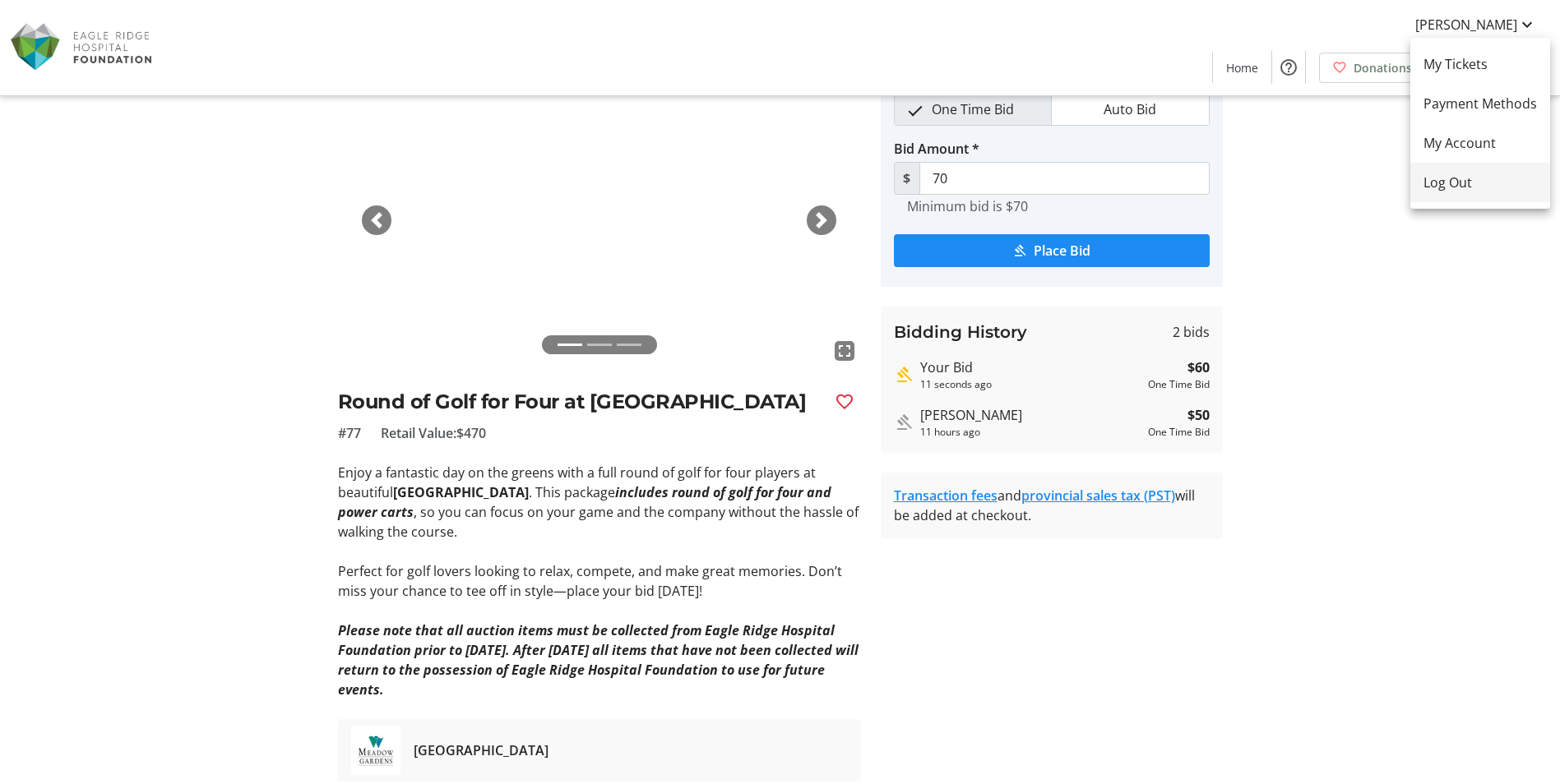
click at [1465, 187] on span "Log Out" at bounding box center [1480, 183] width 114 height 20
